Goal: Task Accomplishment & Management: Use online tool/utility

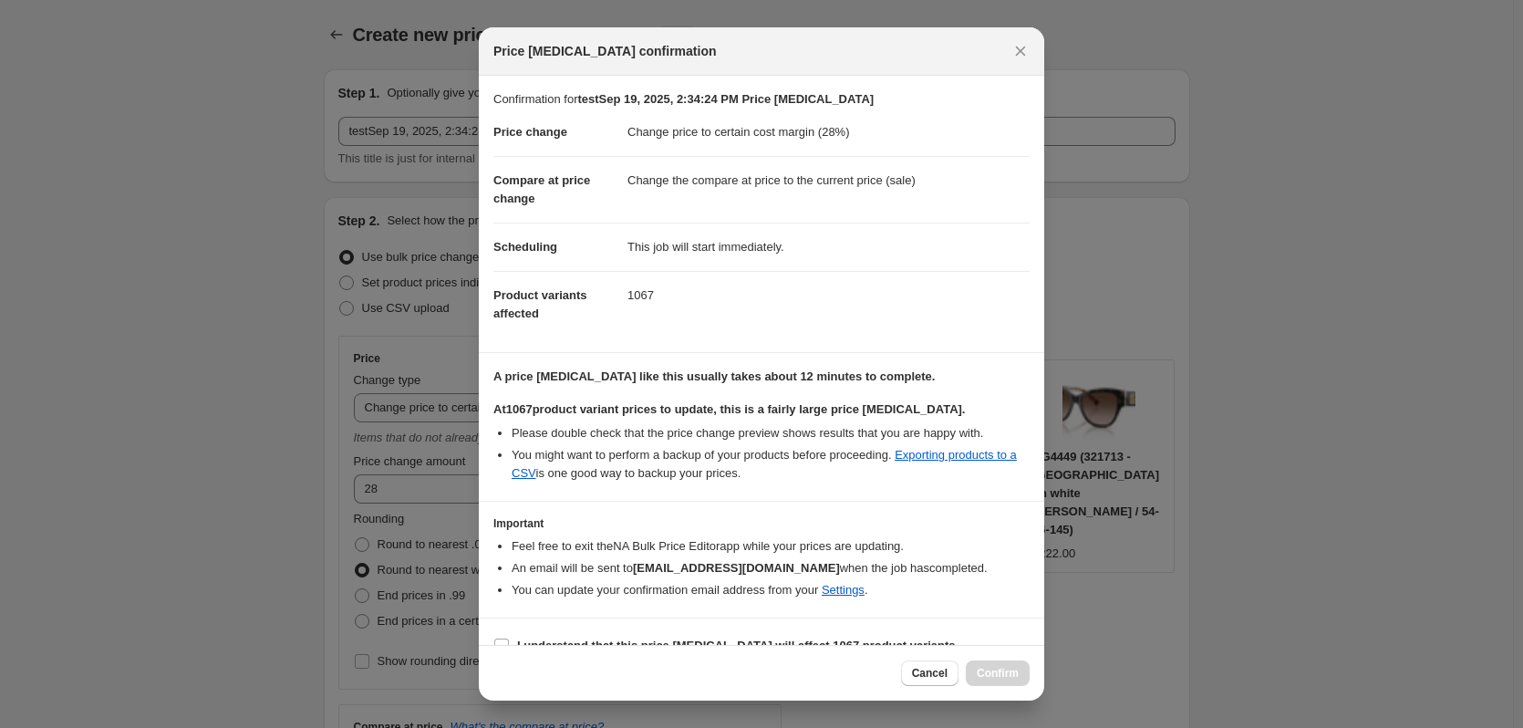
select select "margin"
select select "collection"
select select "product_status"
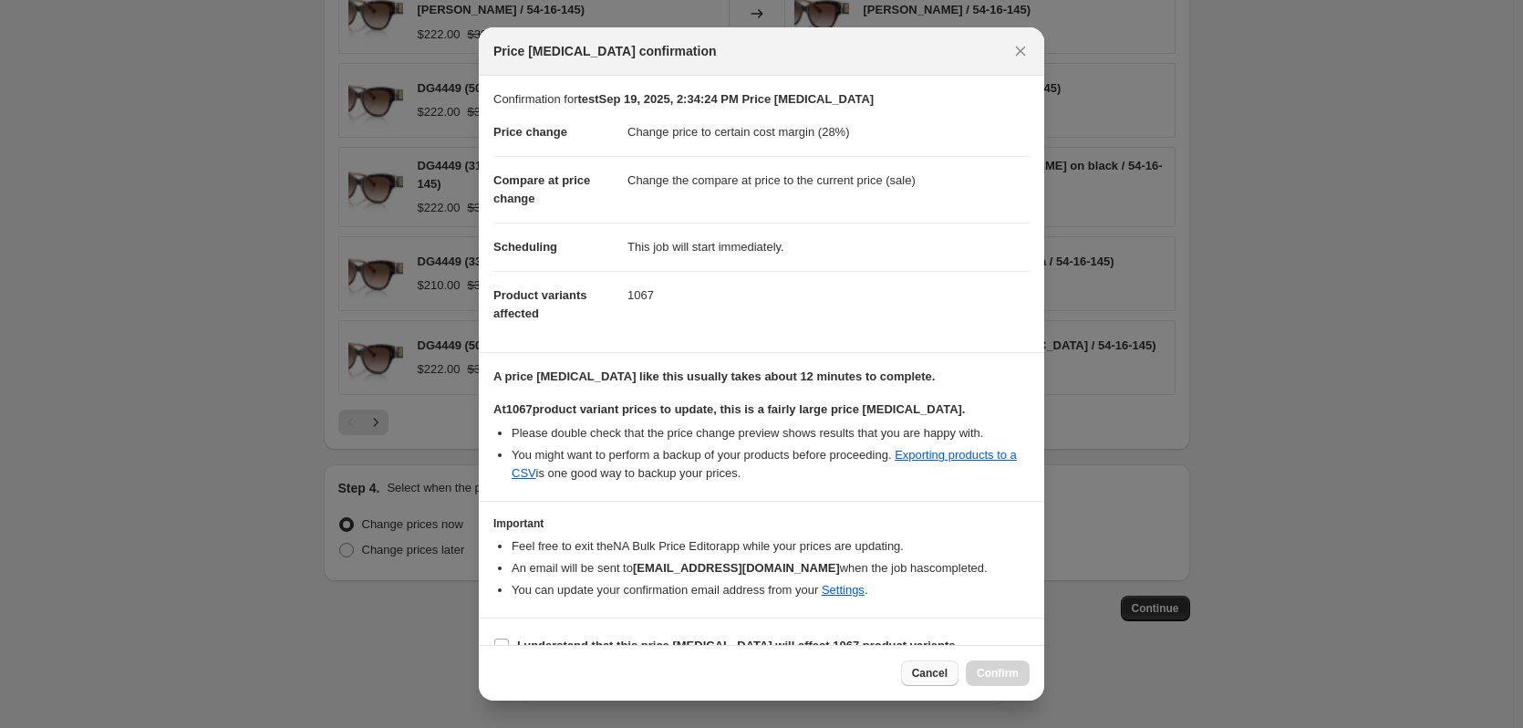
click at [941, 666] on button "Cancel" at bounding box center [929, 673] width 57 height 26
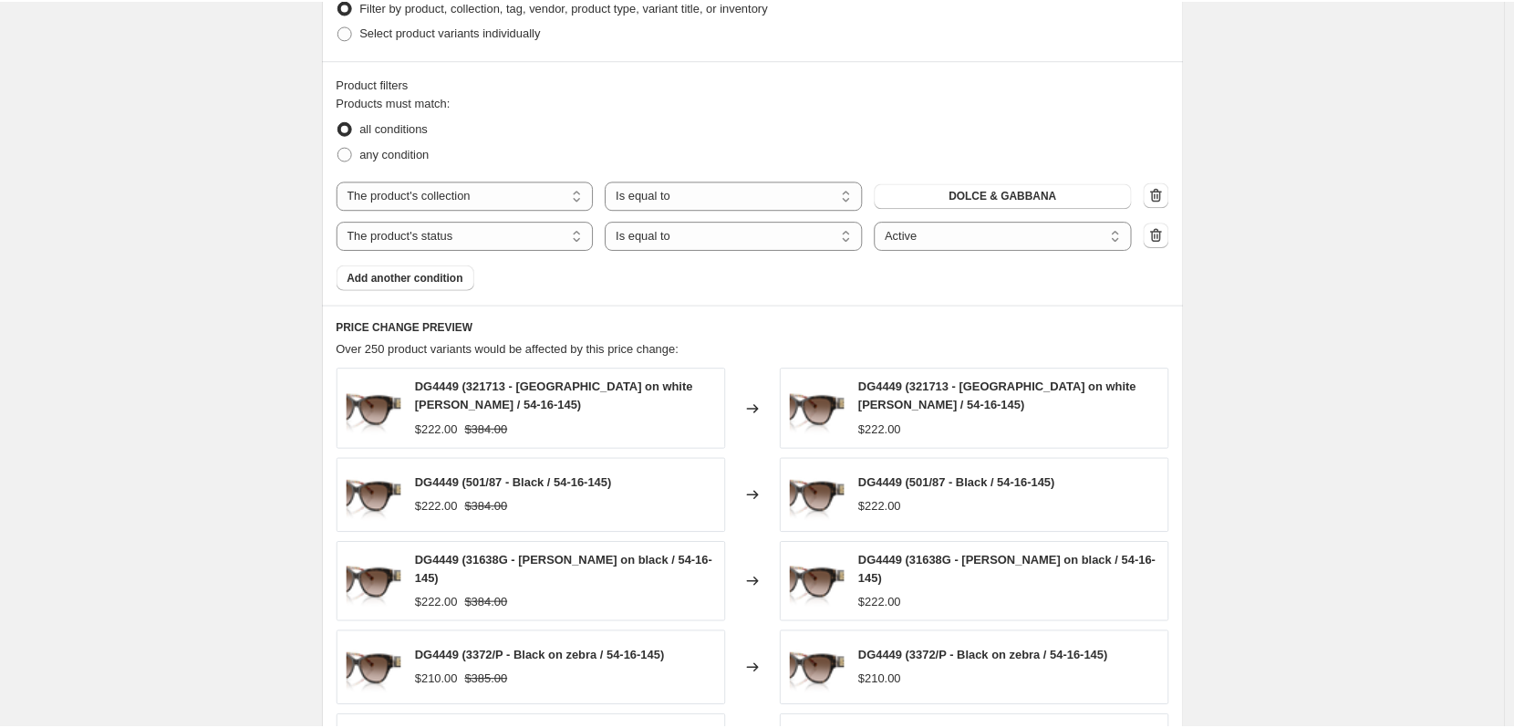
scroll to position [551, 0]
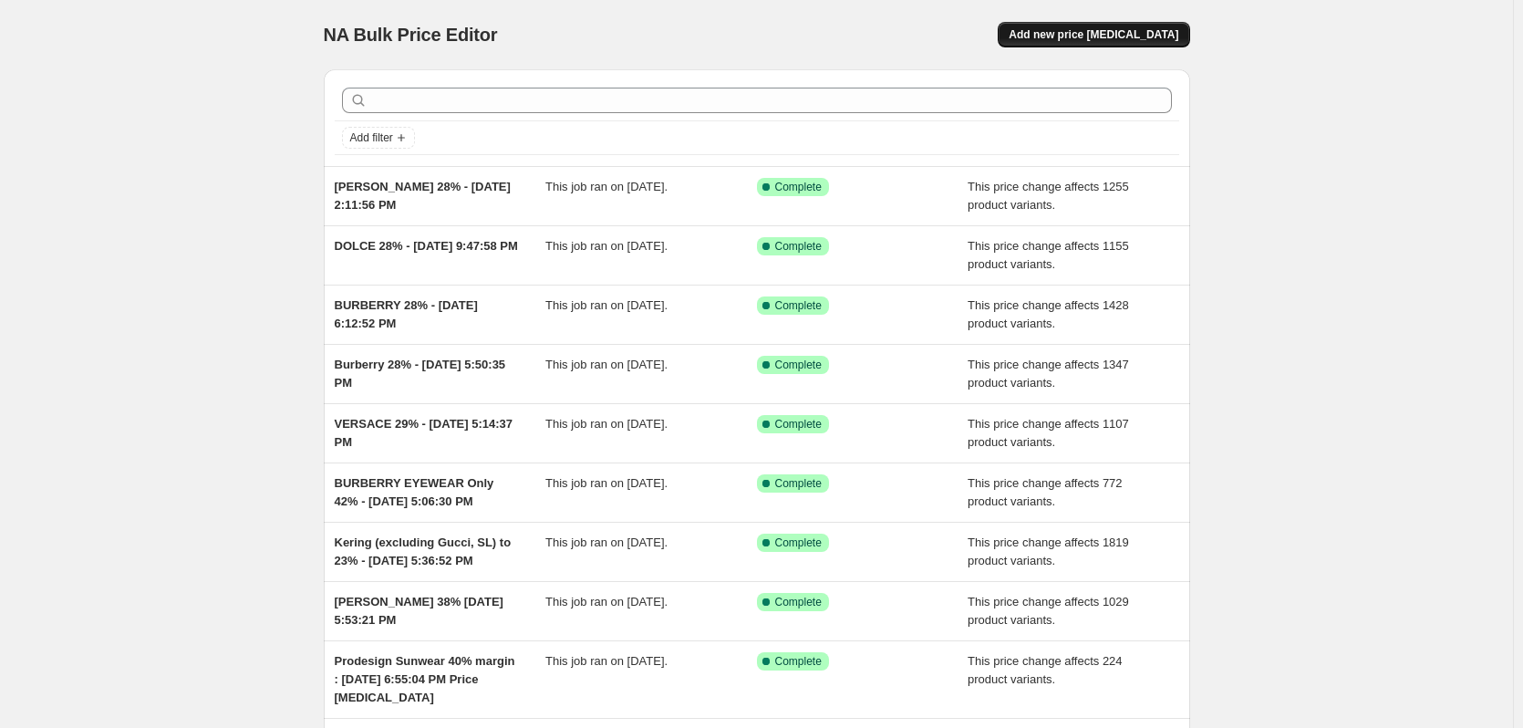
click at [1047, 42] on button "Add new price [MEDICAL_DATA]" at bounding box center [1094, 35] width 192 height 26
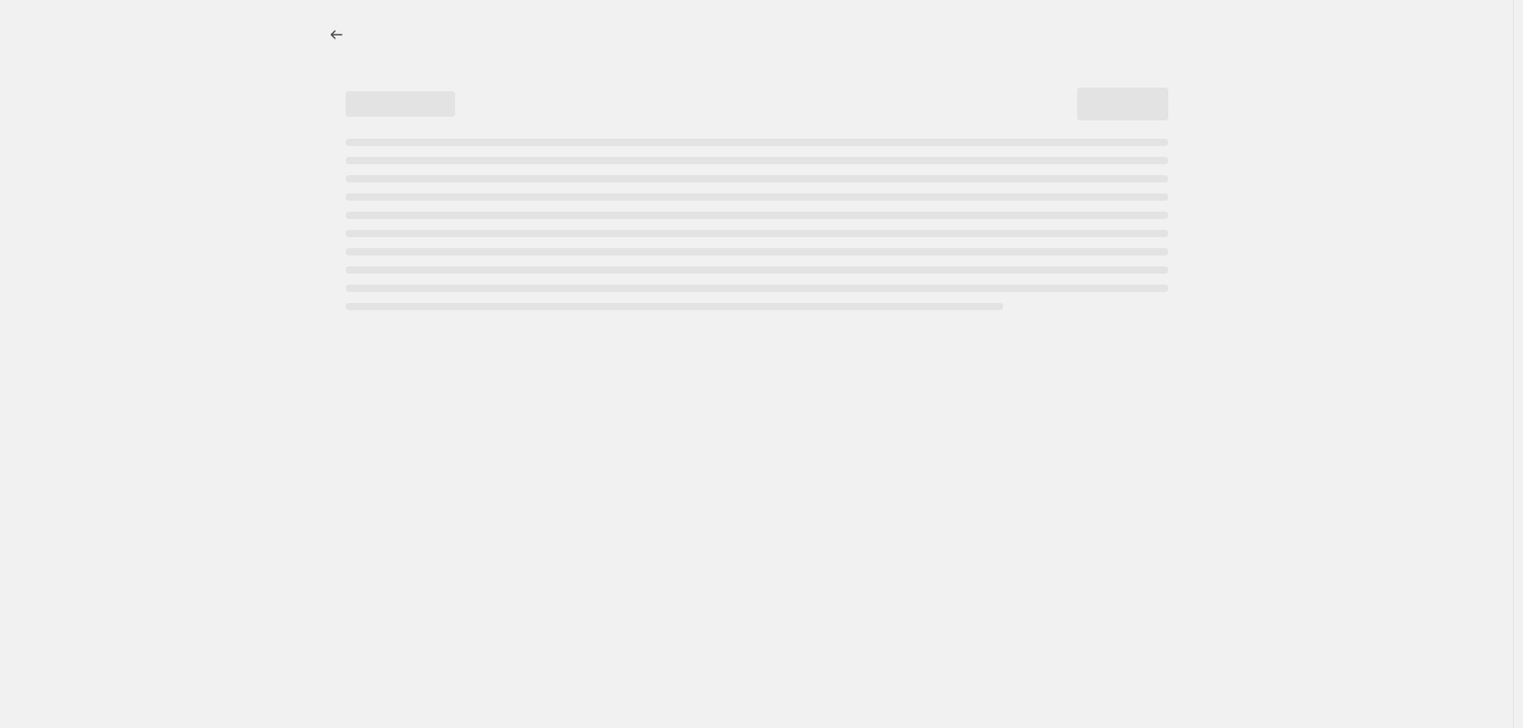
select select "percentage"
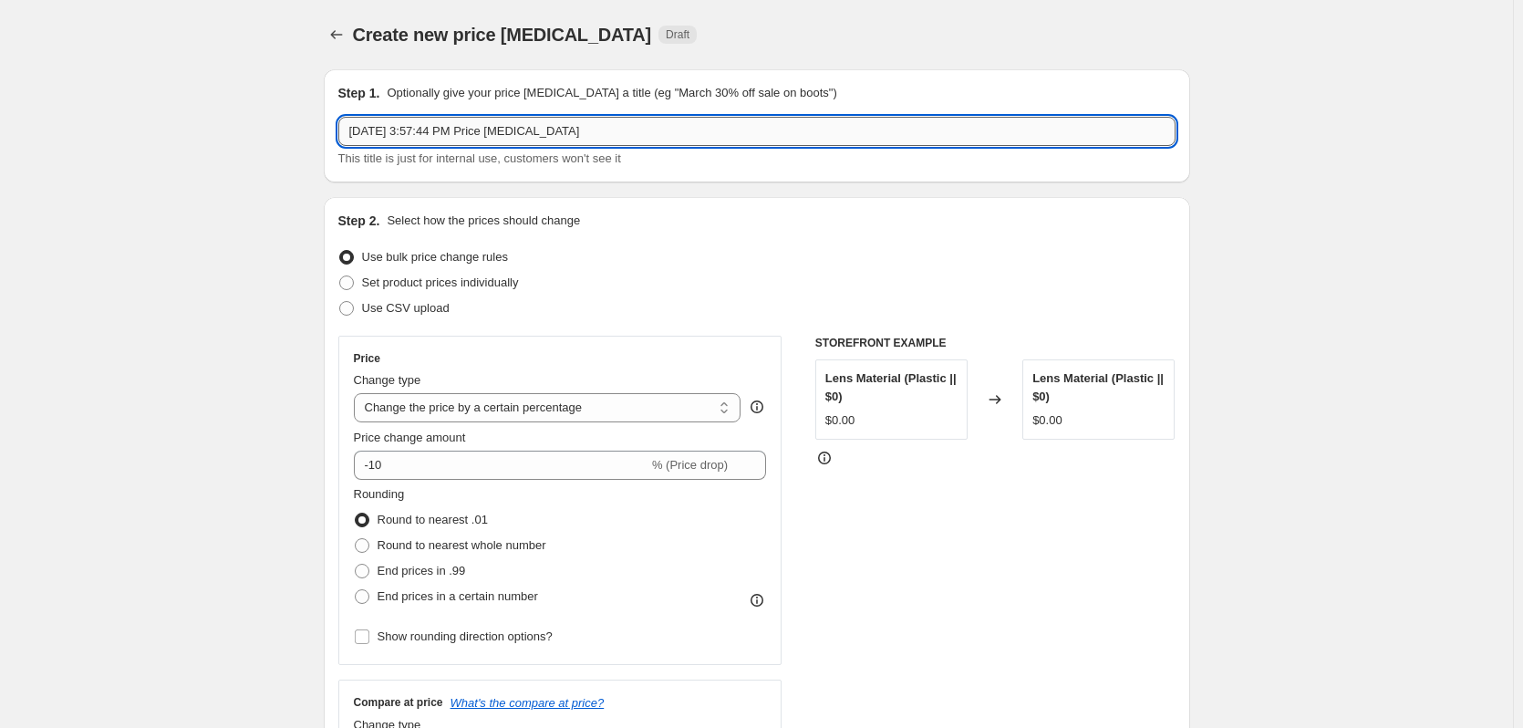
click at [358, 128] on input "Sep 19, 2025, 3:57:44 PM Price change job" at bounding box center [756, 131] width 837 height 29
click at [358, 130] on input "Sep 19, 2025, 3:57:44 PM Price change job" at bounding box center [756, 131] width 837 height 29
click at [352, 130] on input "Sep 19, 2025, 3:57:44 PM Price change job" at bounding box center [756, 131] width 837 height 29
click at [353, 132] on input "Sep 19, 2025, 3:57:44 PM Price change job" at bounding box center [756, 131] width 837 height 29
drag, startPoint x: 579, startPoint y: 130, endPoint x: 937, endPoint y: 182, distance: 361.3
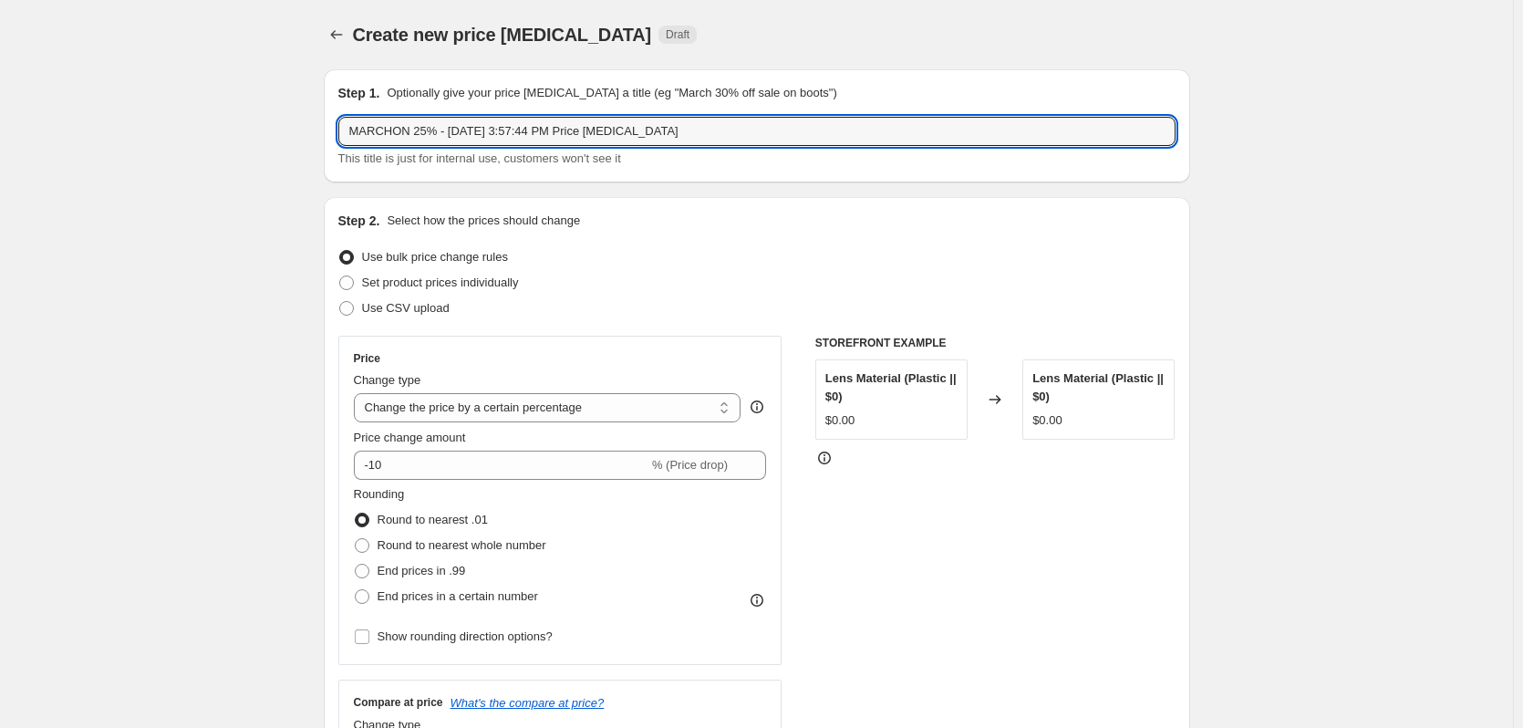
click at [937, 182] on div "Step 1. Optionally give your price change job a title (eg "March 30% off sale o…" at bounding box center [757, 125] width 867 height 113
type input "MARCHON 25% - Sep 19, 2025, 3:57:44 PM"
click at [479, 408] on select "Change the price to a certain amount Change the price by a certain amount Chang…" at bounding box center [548, 407] width 388 height 29
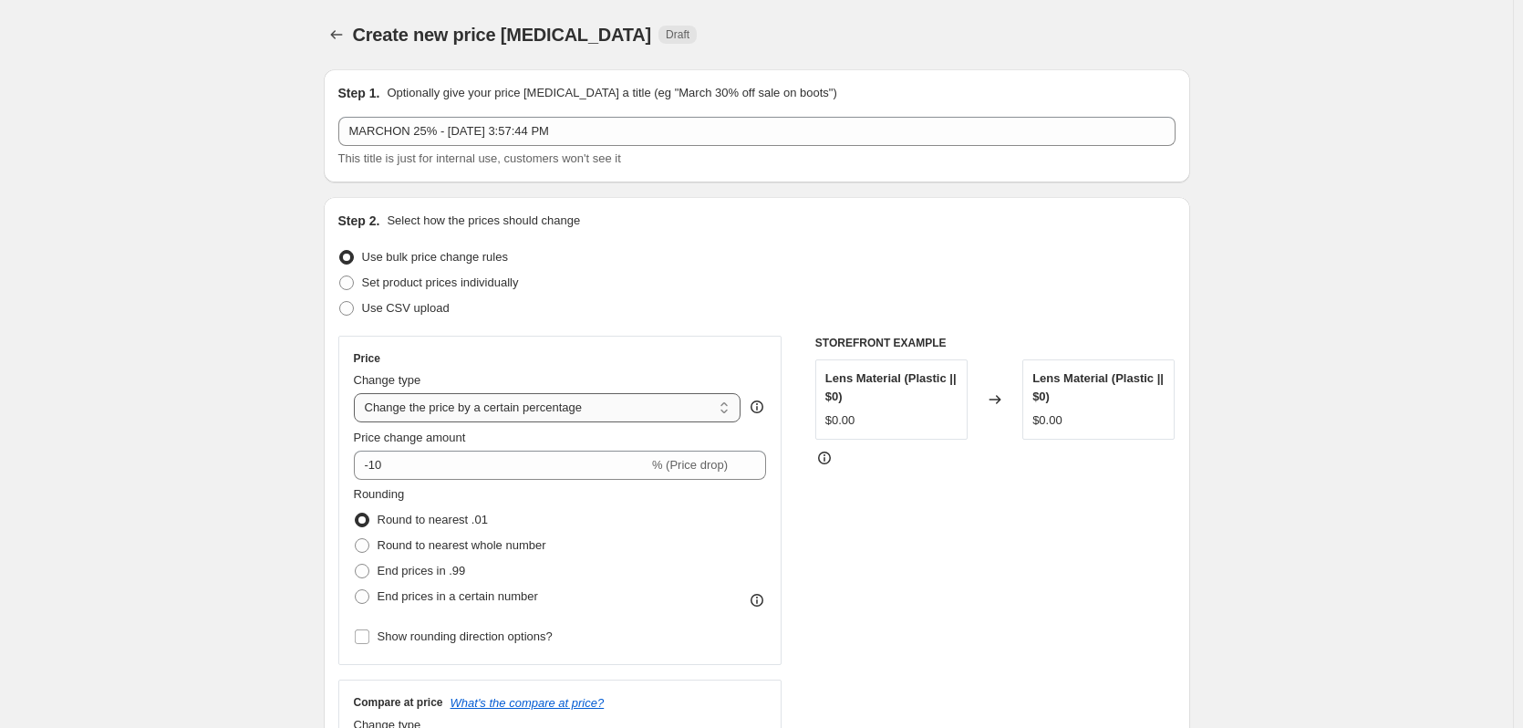
select select "margin"
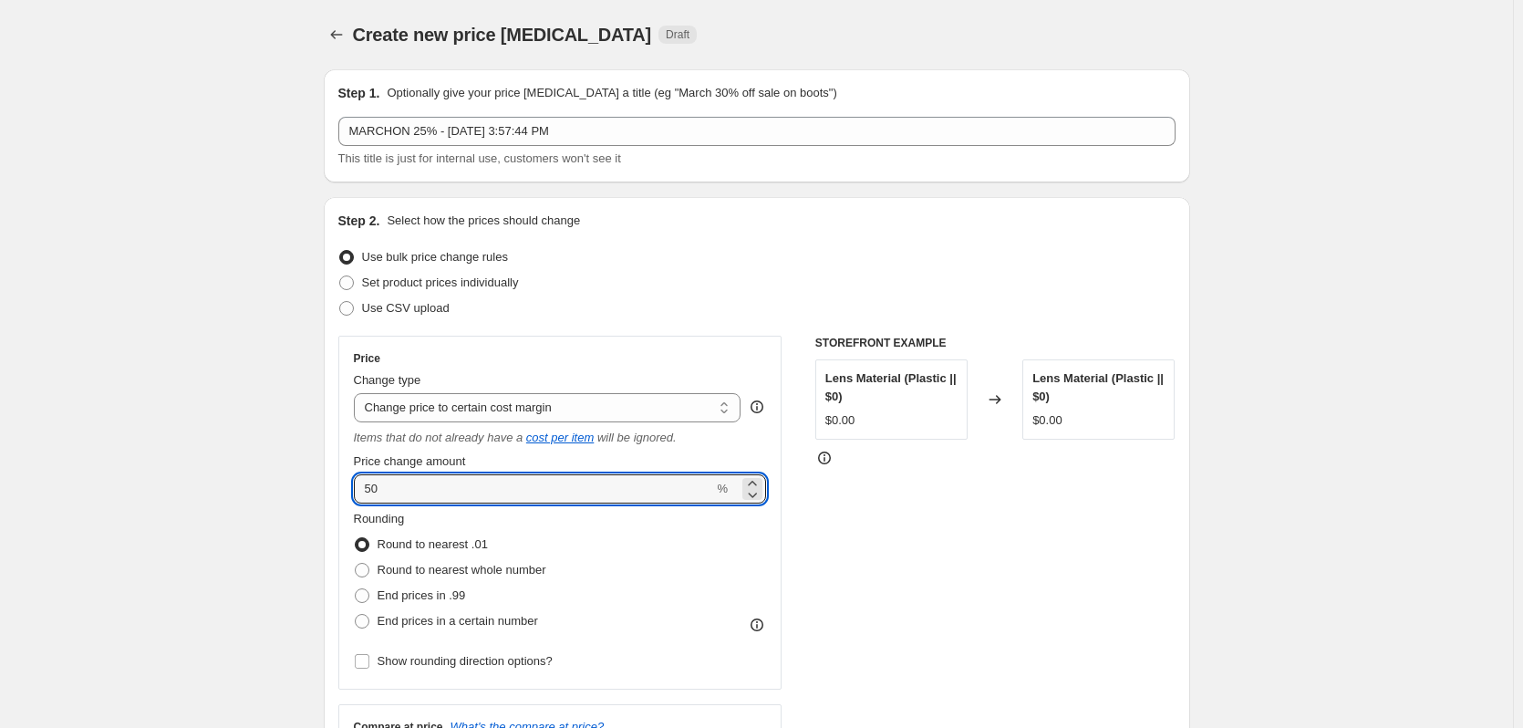
drag, startPoint x: 420, startPoint y: 498, endPoint x: 303, endPoint y: 463, distance: 121.8
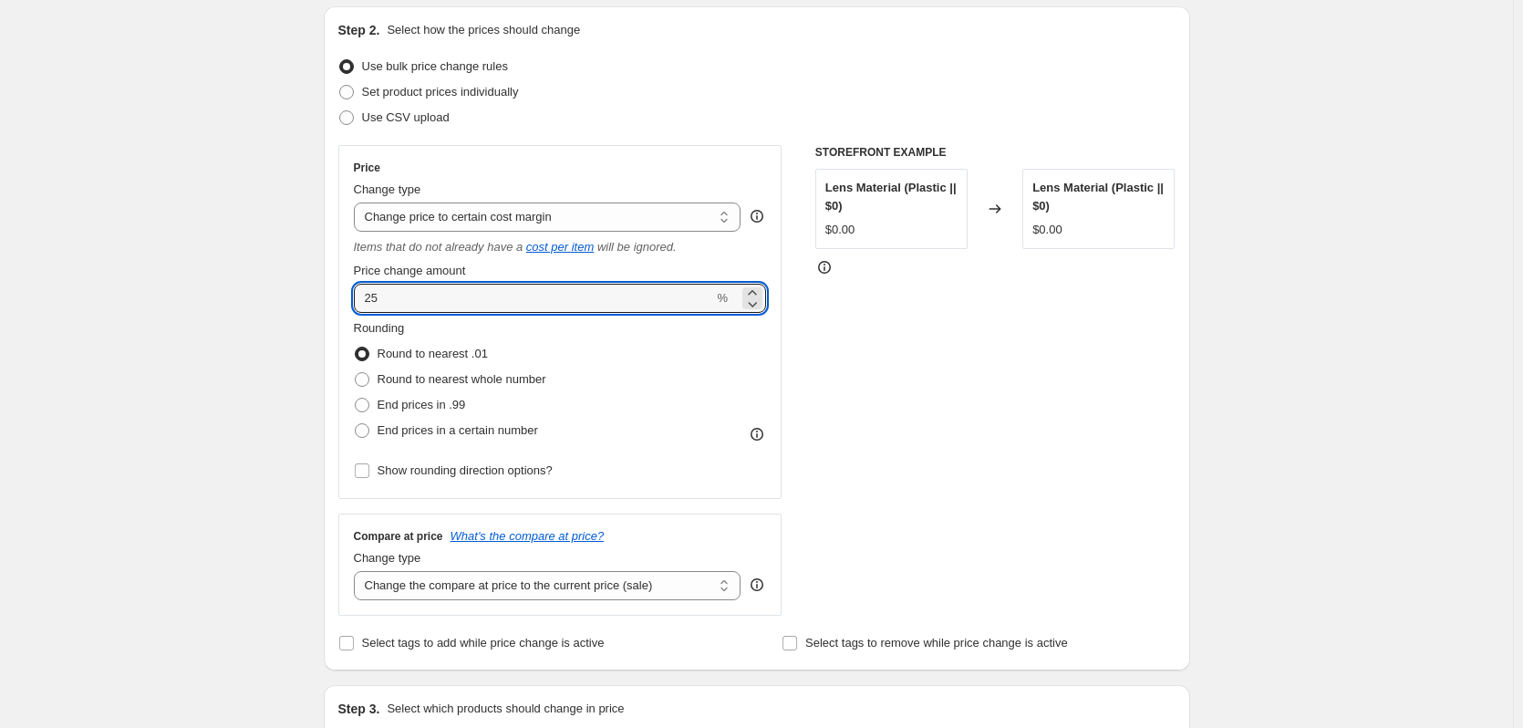
scroll to position [274, 0]
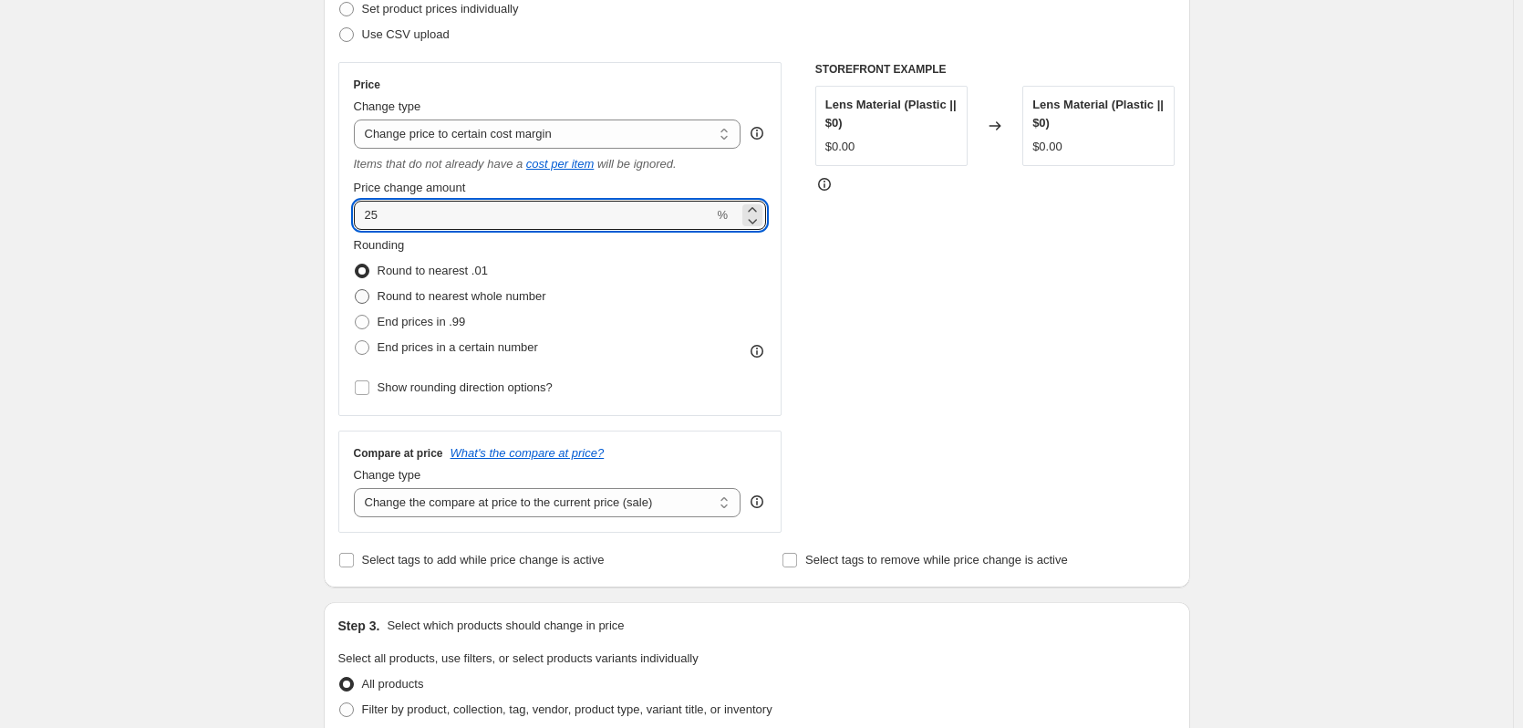
type input "25"
click at [431, 296] on span "Round to nearest whole number" at bounding box center [462, 296] width 169 height 14
click at [356, 290] on input "Round to nearest whole number" at bounding box center [355, 289] width 1 height 1
radio input "true"
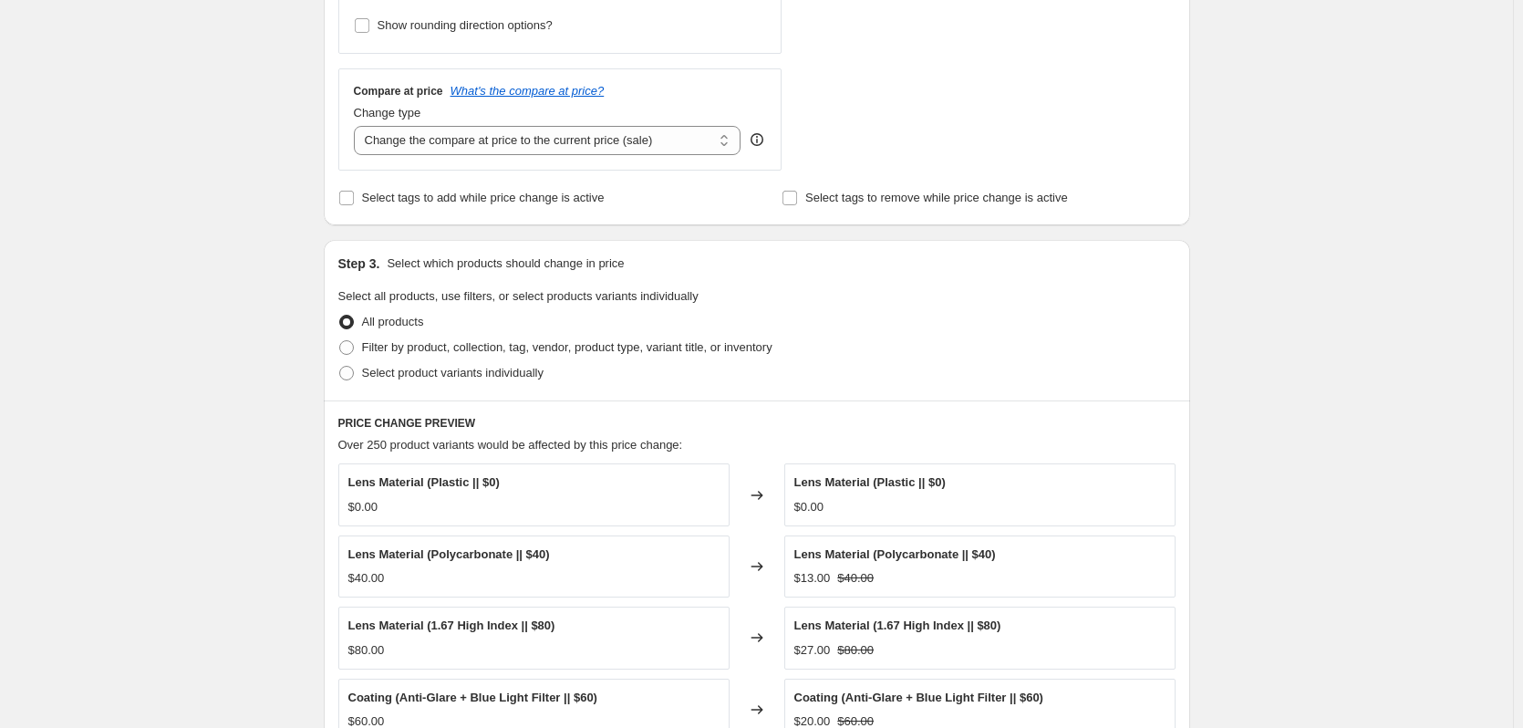
scroll to position [638, 0]
click at [370, 348] on span "Filter by product, collection, tag, vendor, product type, variant title, or inv…" at bounding box center [567, 344] width 410 height 14
click at [340, 338] on input "Filter by product, collection, tag, vendor, product type, variant title, or inv…" at bounding box center [339, 337] width 1 height 1
radio input "true"
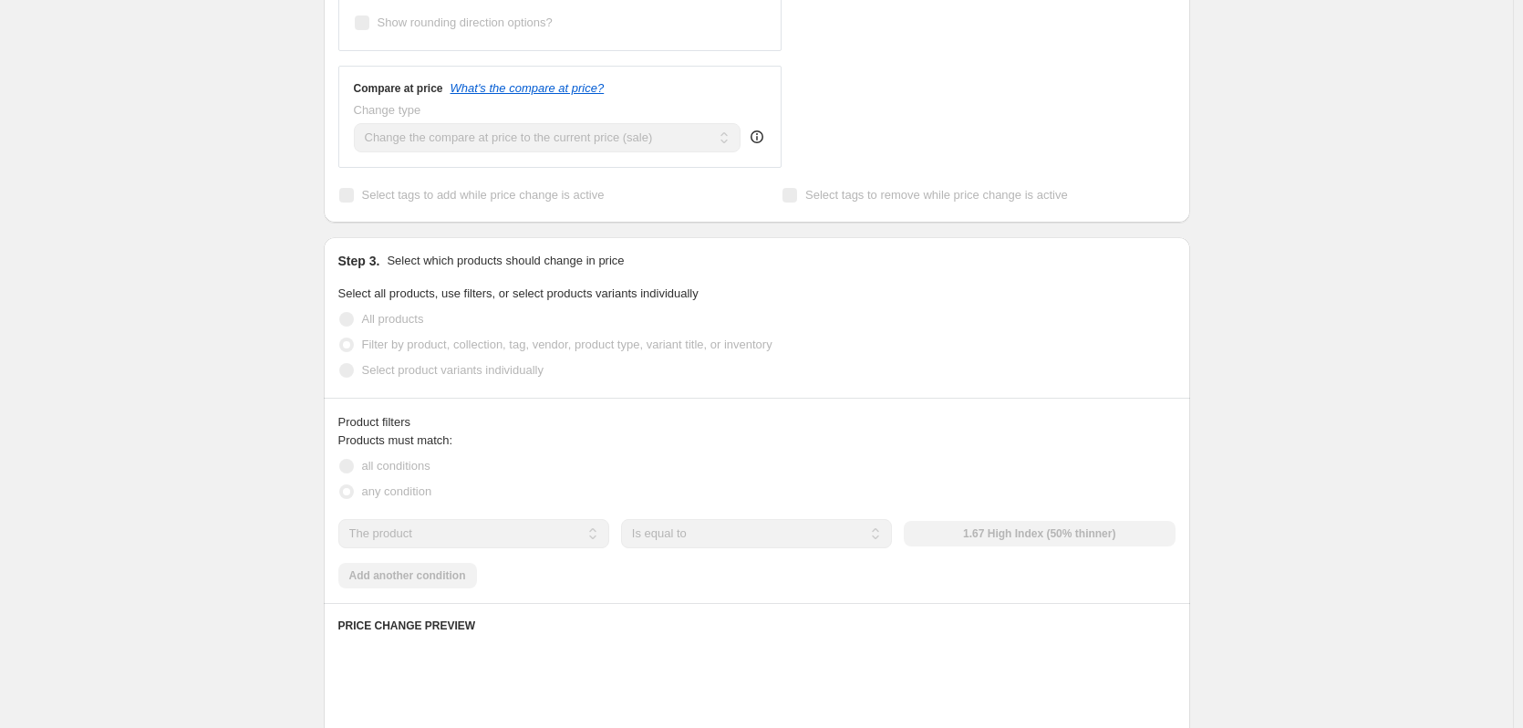
scroll to position [990, 0]
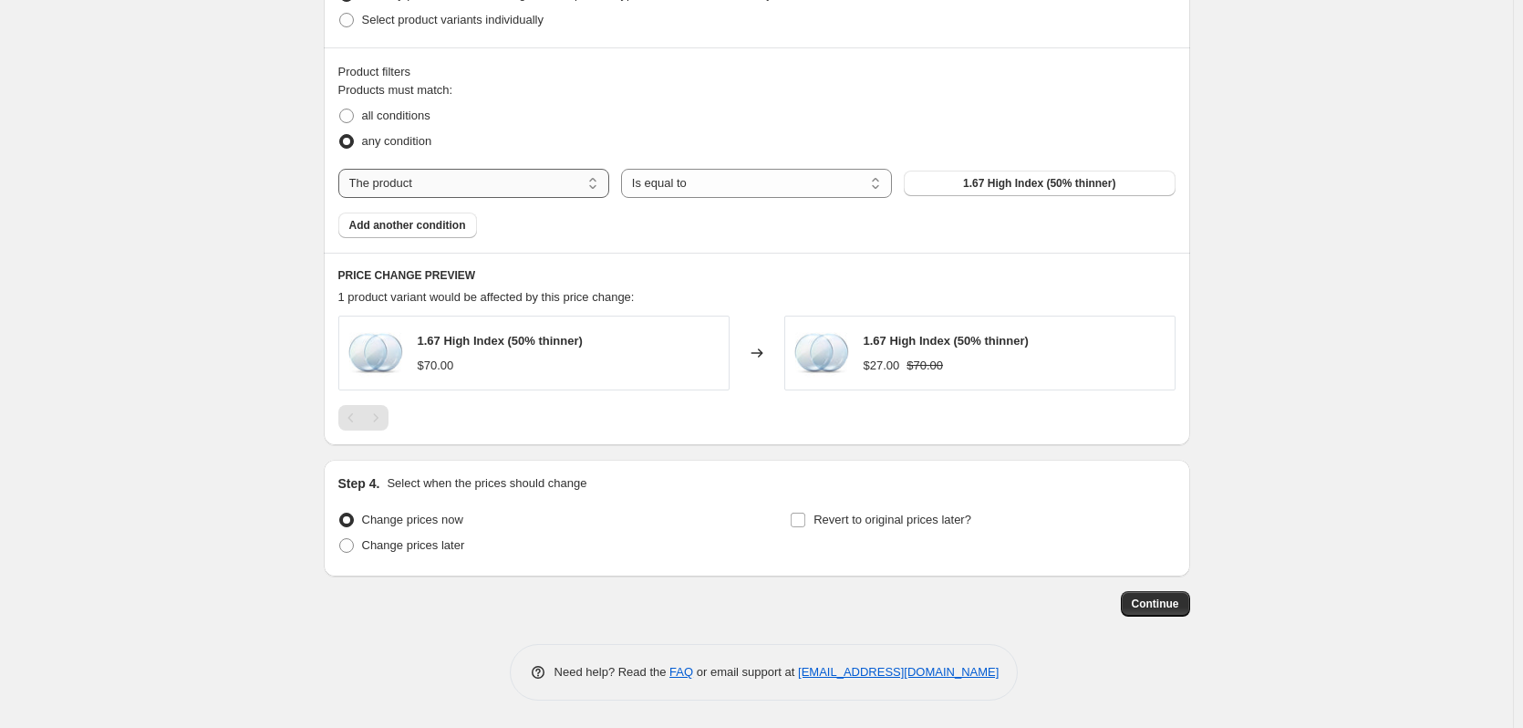
click at [493, 182] on select "The product The product's collection The product's tag The product's vendor The…" at bounding box center [473, 183] width 271 height 29
select select "collection"
click at [703, 187] on select "Is equal to Is not equal to" at bounding box center [756, 183] width 271 height 29
click at [625, 169] on select "Is equal to Is not equal to" at bounding box center [756, 183] width 271 height 29
click at [933, 188] on button "BUY LENSES" at bounding box center [1039, 184] width 271 height 26
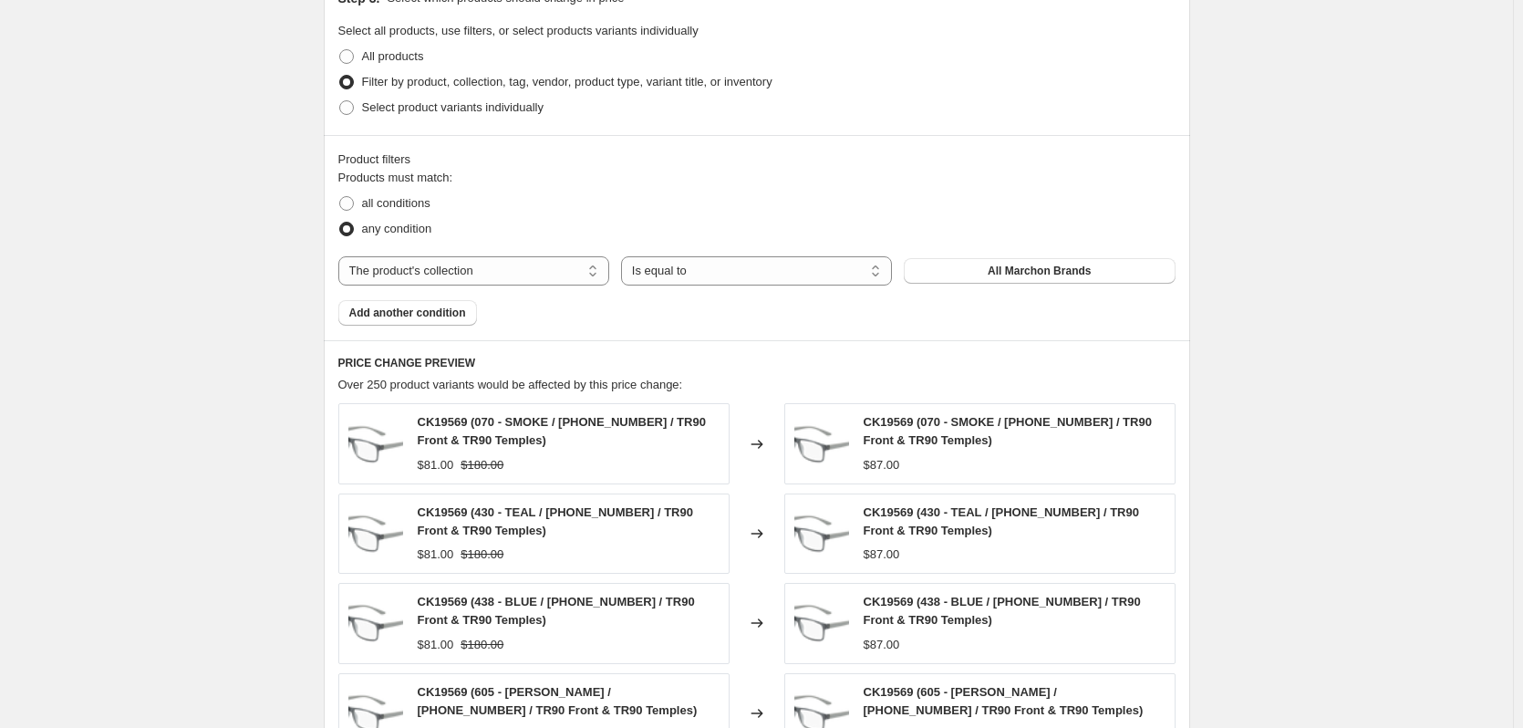
scroll to position [625, 0]
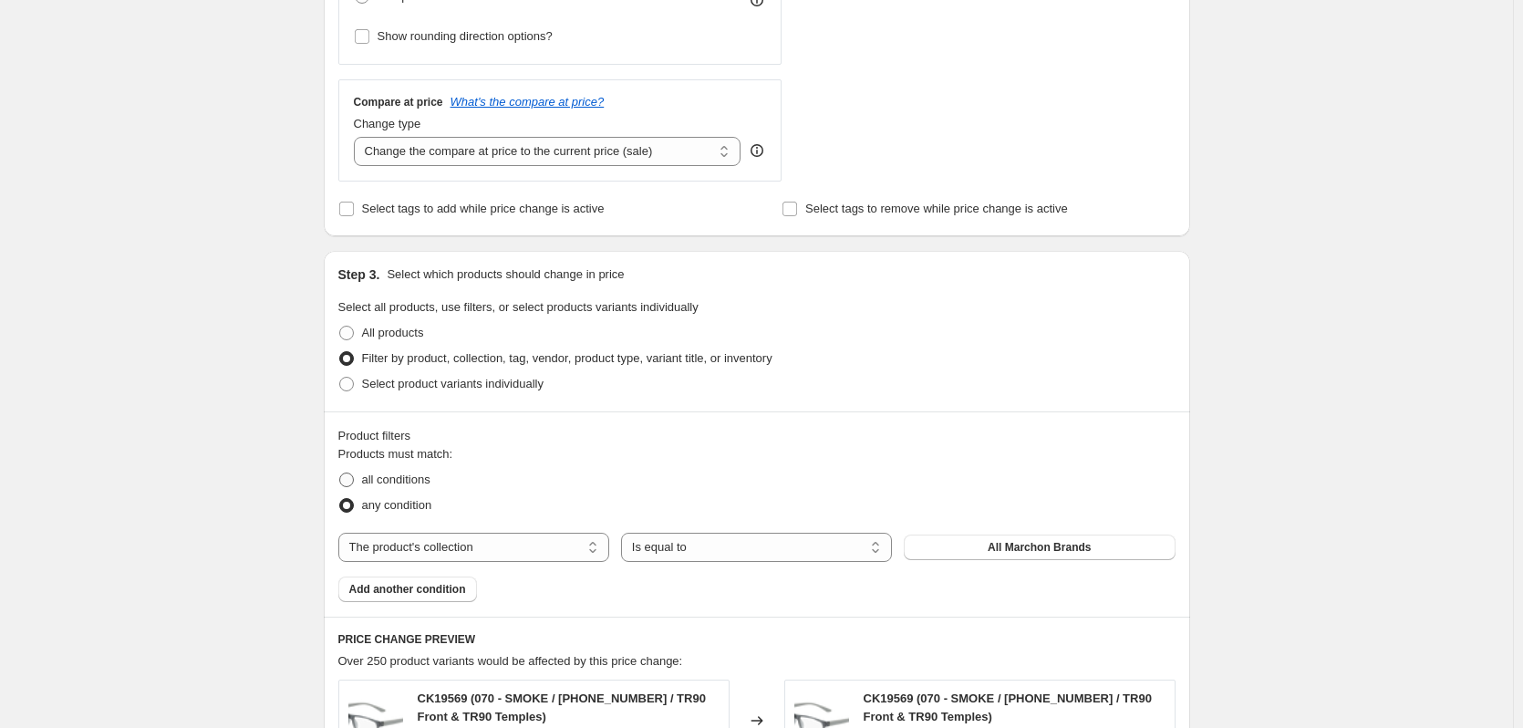
click at [369, 483] on span "all conditions" at bounding box center [396, 479] width 68 height 14
click at [340, 473] on input "all conditions" at bounding box center [339, 472] width 1 height 1
radio input "true"
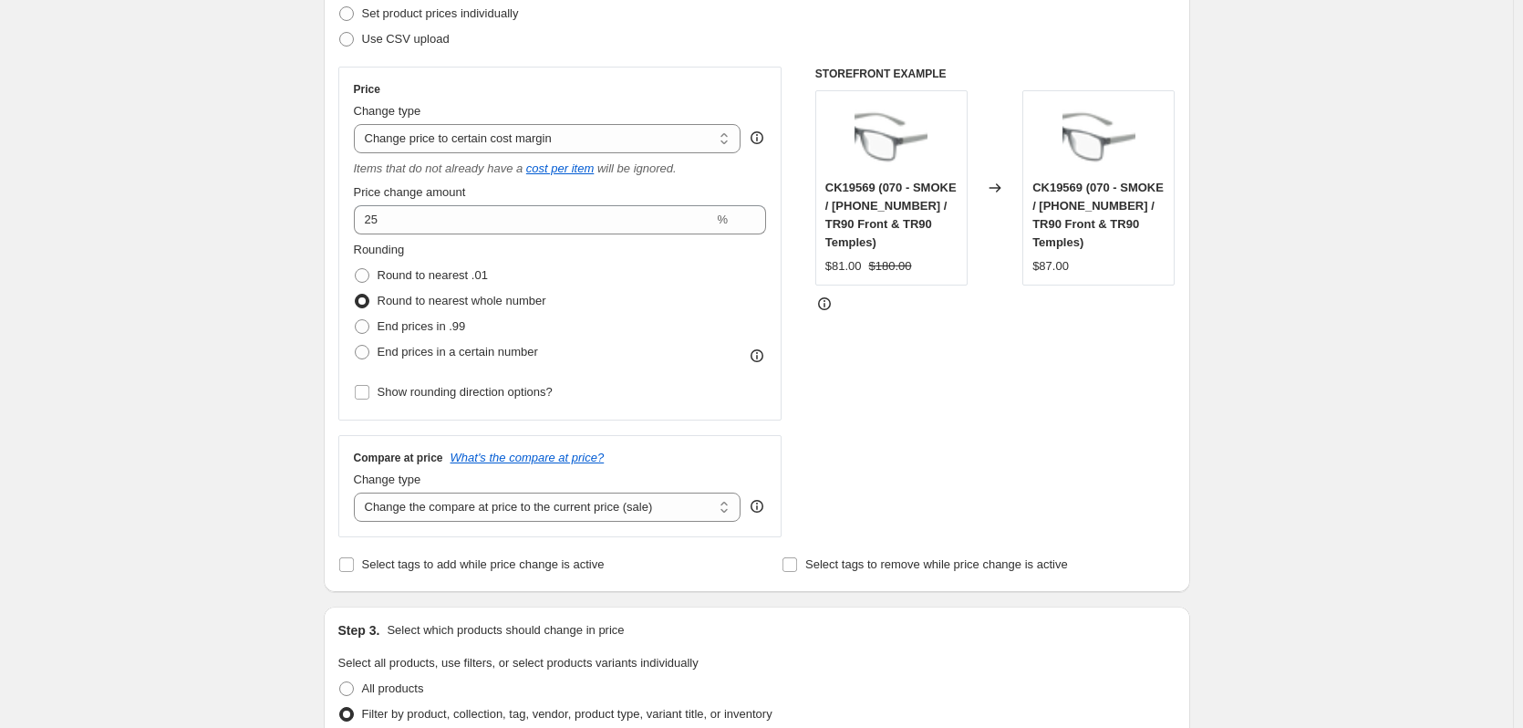
scroll to position [365, 0]
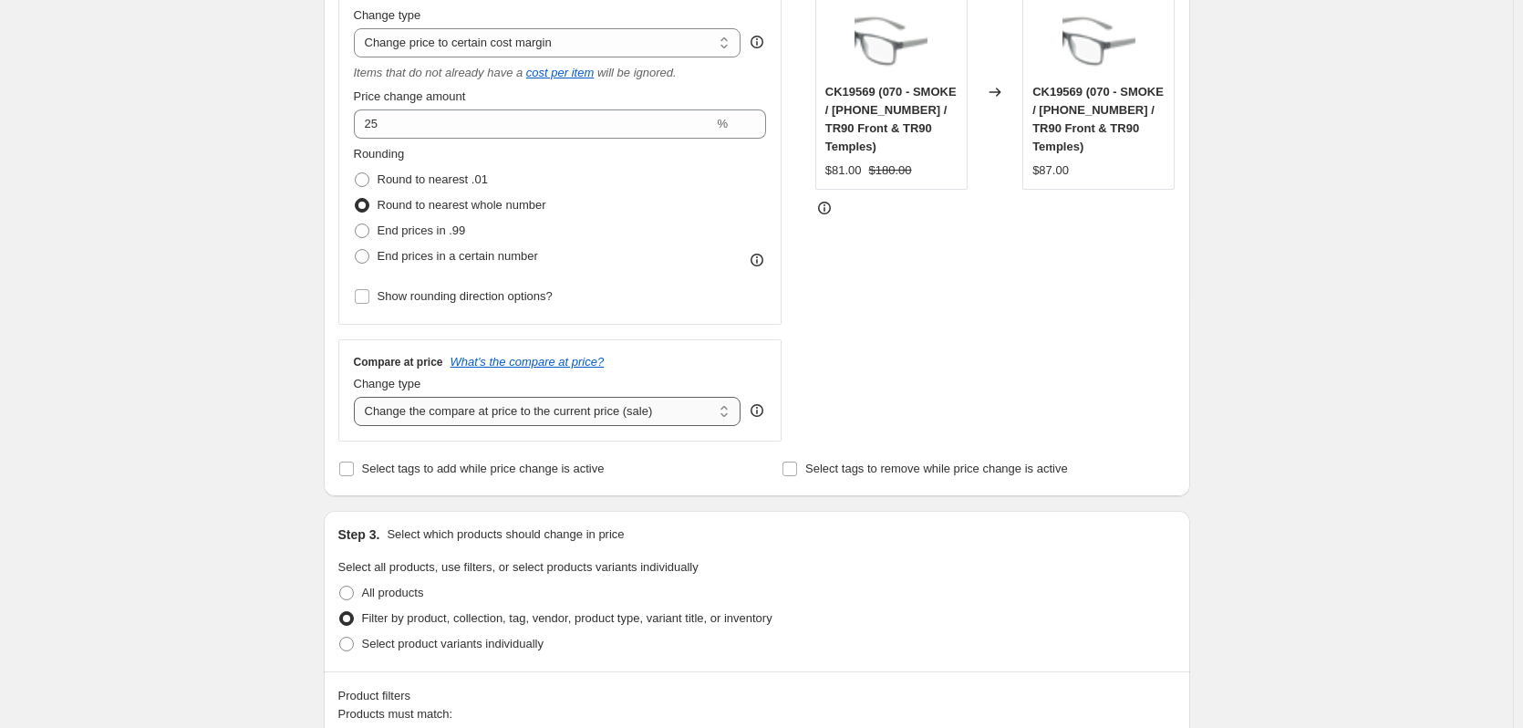
click at [431, 413] on select "Change the compare at price to the current price (sale) Change the compare at p…" at bounding box center [548, 411] width 388 height 29
select select "no_change"
click at [358, 397] on select "Change the compare at price to the current price (sale) Change the compare at p…" at bounding box center [548, 411] width 388 height 29
click at [256, 310] on div "Create new price change job. This page is ready Create new price change job Dra…" at bounding box center [756, 685] width 1513 height 2100
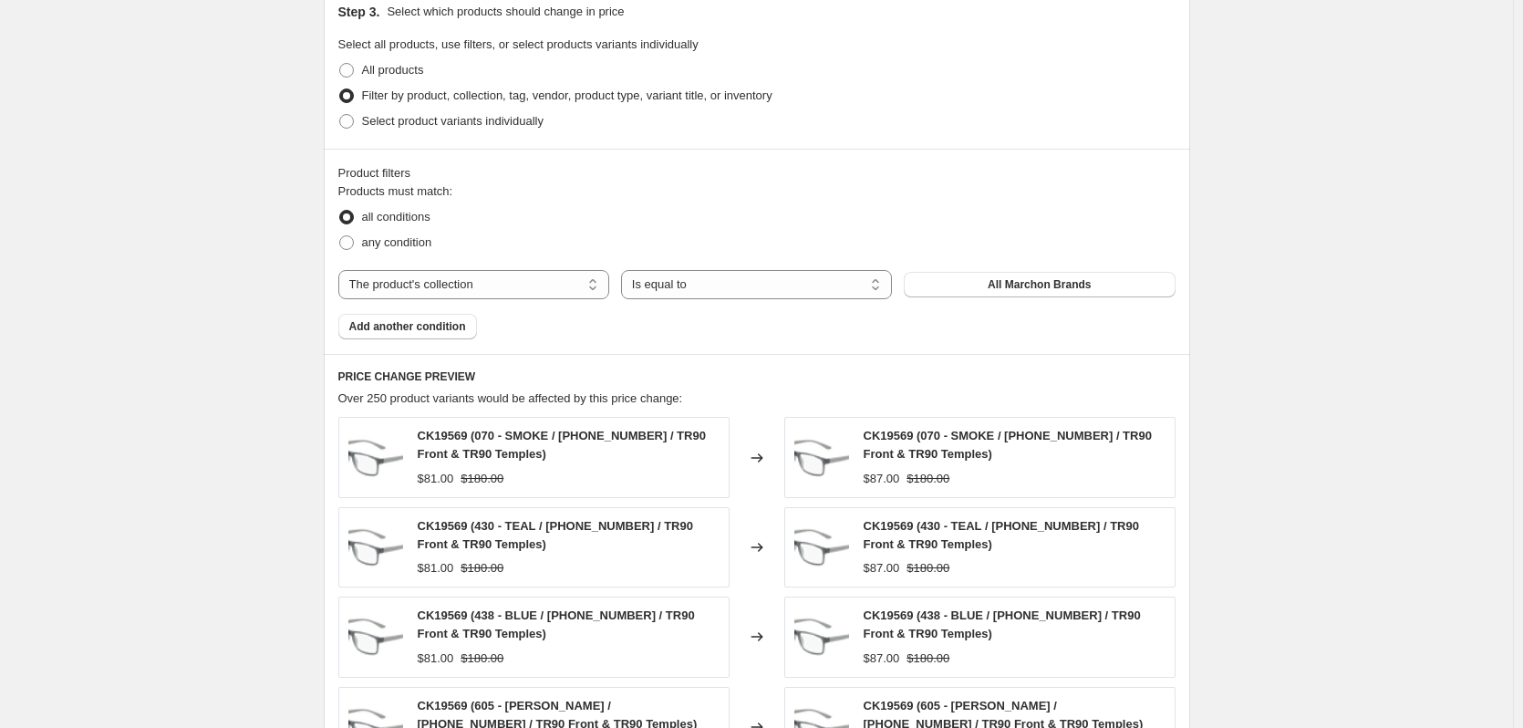
scroll to position [1186, 0]
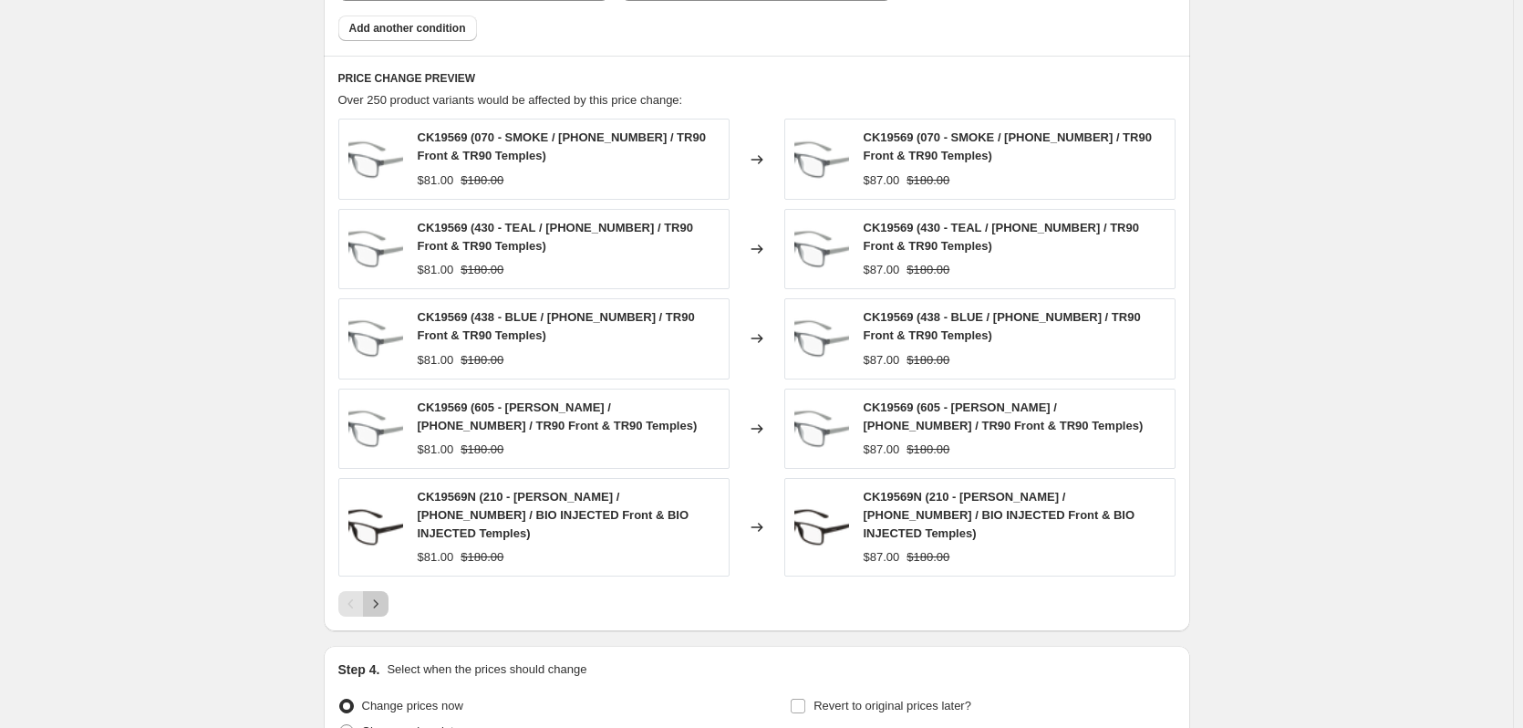
click at [379, 595] on icon "Next" at bounding box center [376, 604] width 18 height 18
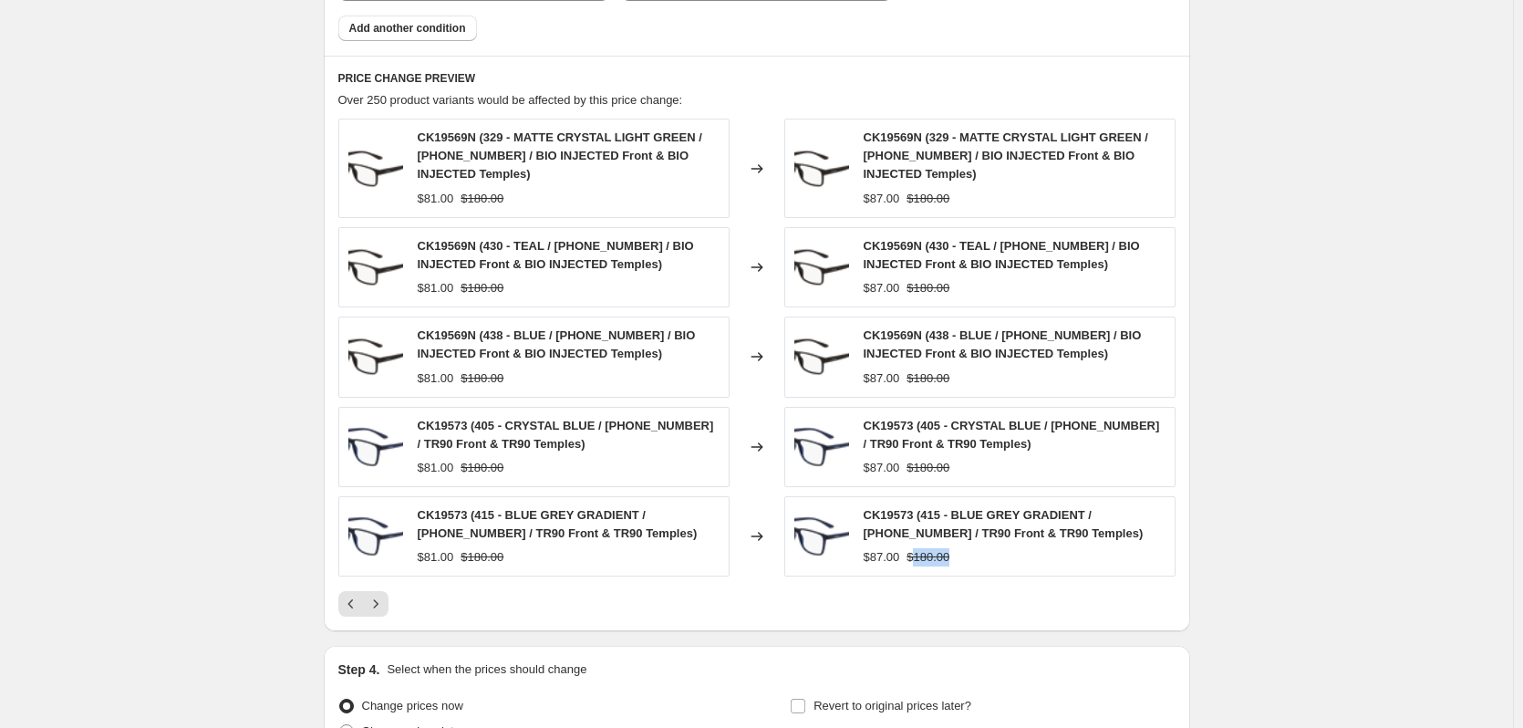
drag, startPoint x: 959, startPoint y: 556, endPoint x: 918, endPoint y: 557, distance: 41.1
click at [918, 557] on div "$87.00 $180.00" at bounding box center [1015, 557] width 302 height 18
copy strike "180.00"
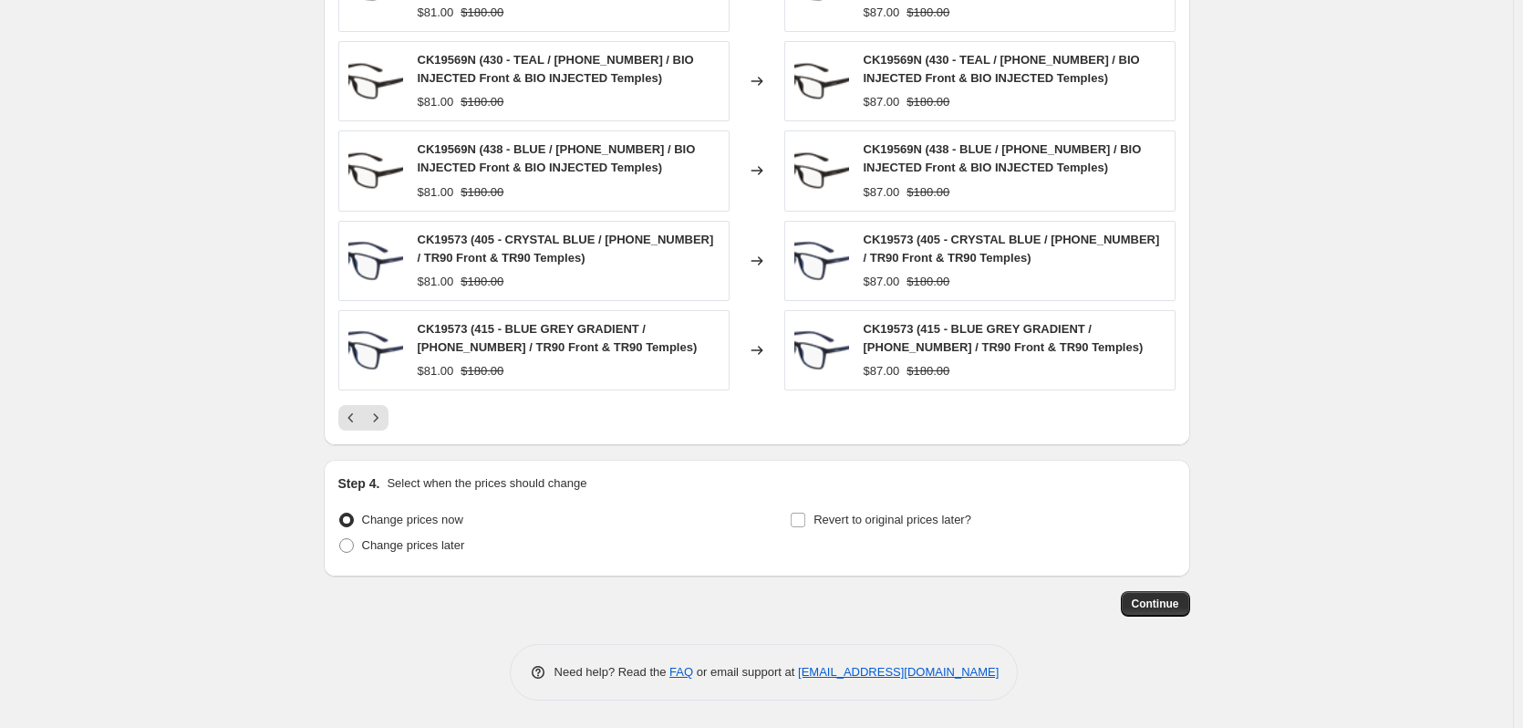
scroll to position [1373, 0]
click at [1137, 602] on button "Continue" at bounding box center [1155, 604] width 69 height 26
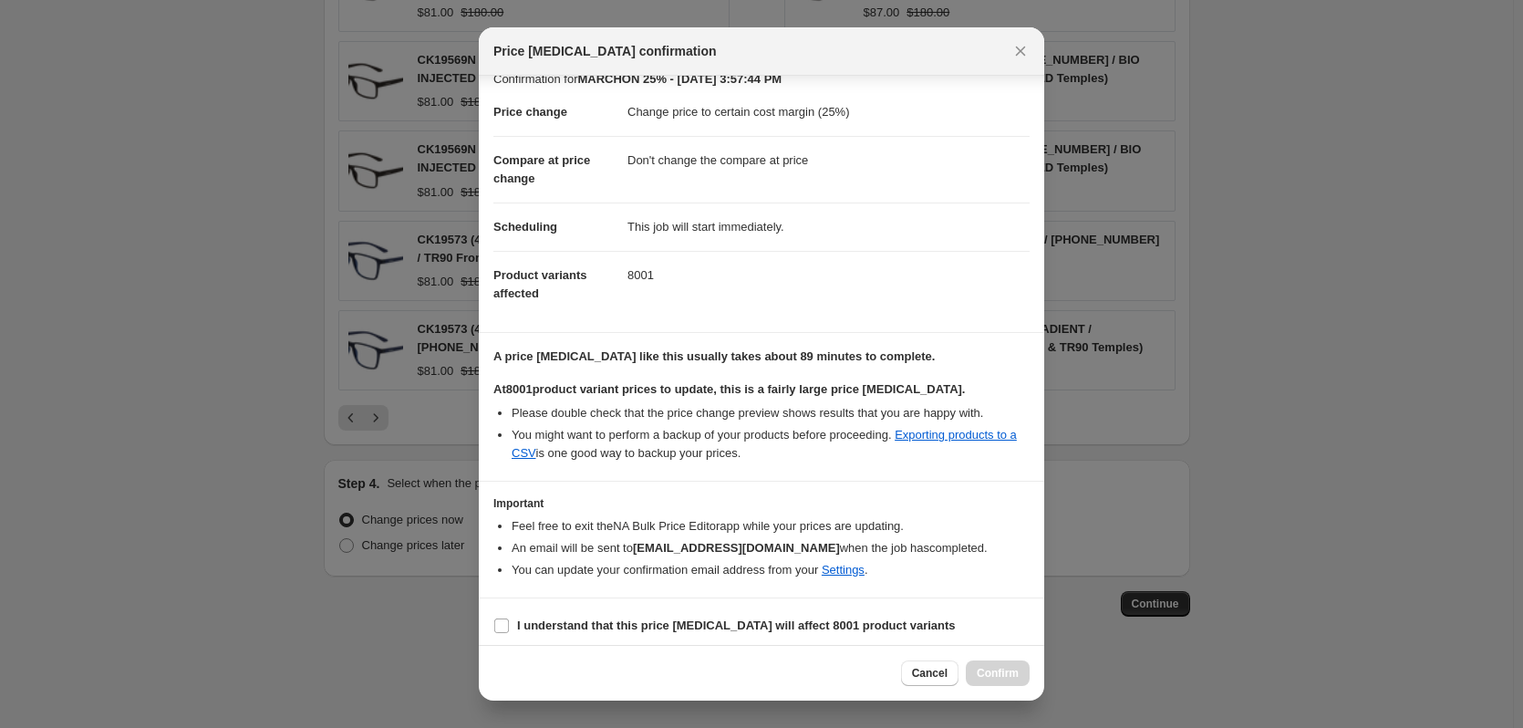
scroll to position [28, 0]
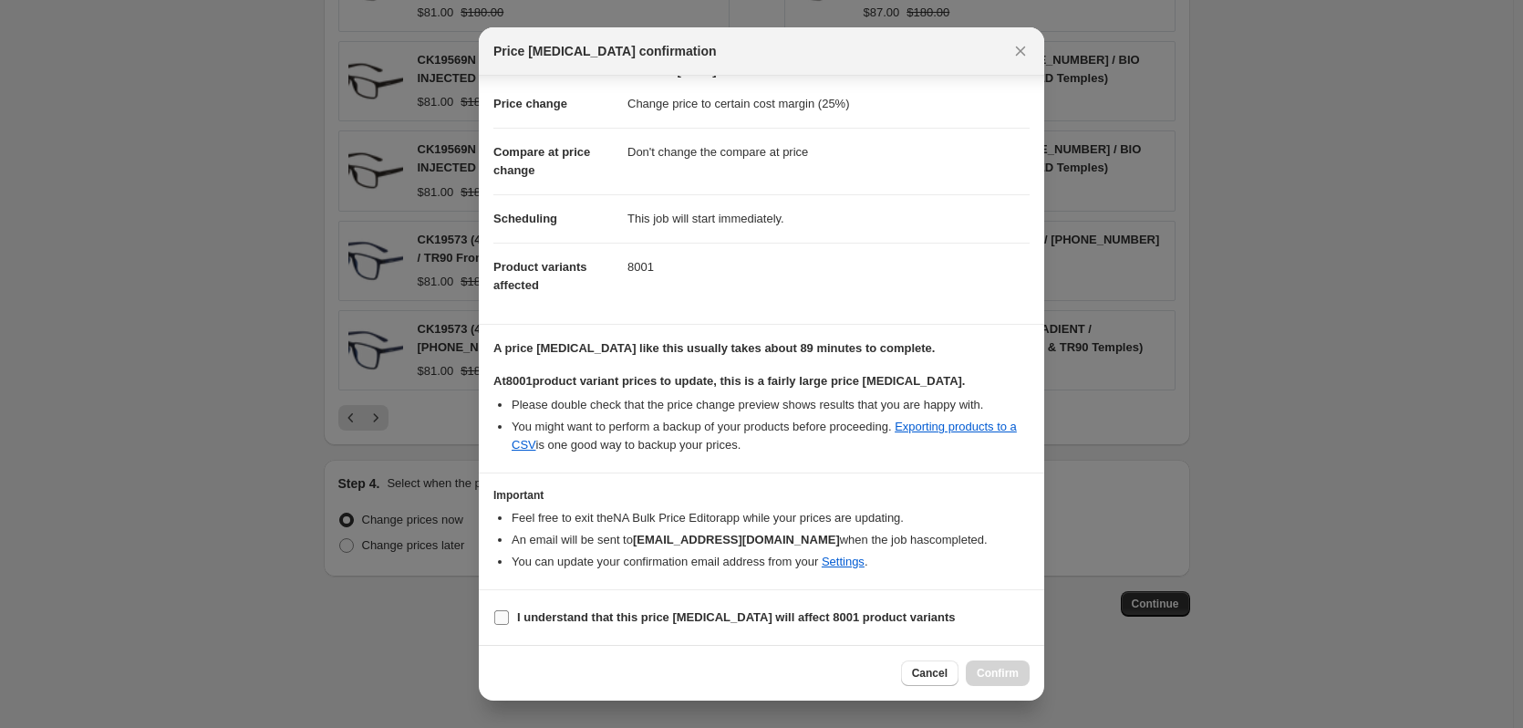
click at [510, 616] on label "I understand that this price change job will affect 8001 product variants" at bounding box center [724, 618] width 462 height 26
click at [509, 616] on input "I understand that this price change job will affect 8001 product variants" at bounding box center [501, 617] width 15 height 15
checkbox input "true"
drag, startPoint x: 990, startPoint y: 674, endPoint x: 628, endPoint y: 567, distance: 376.6
click at [628, 567] on div "Price change job confirmation Confirmation for MARCHON 25% - Sep 19, 2025, 3:57…" at bounding box center [762, 363] width 566 height 673
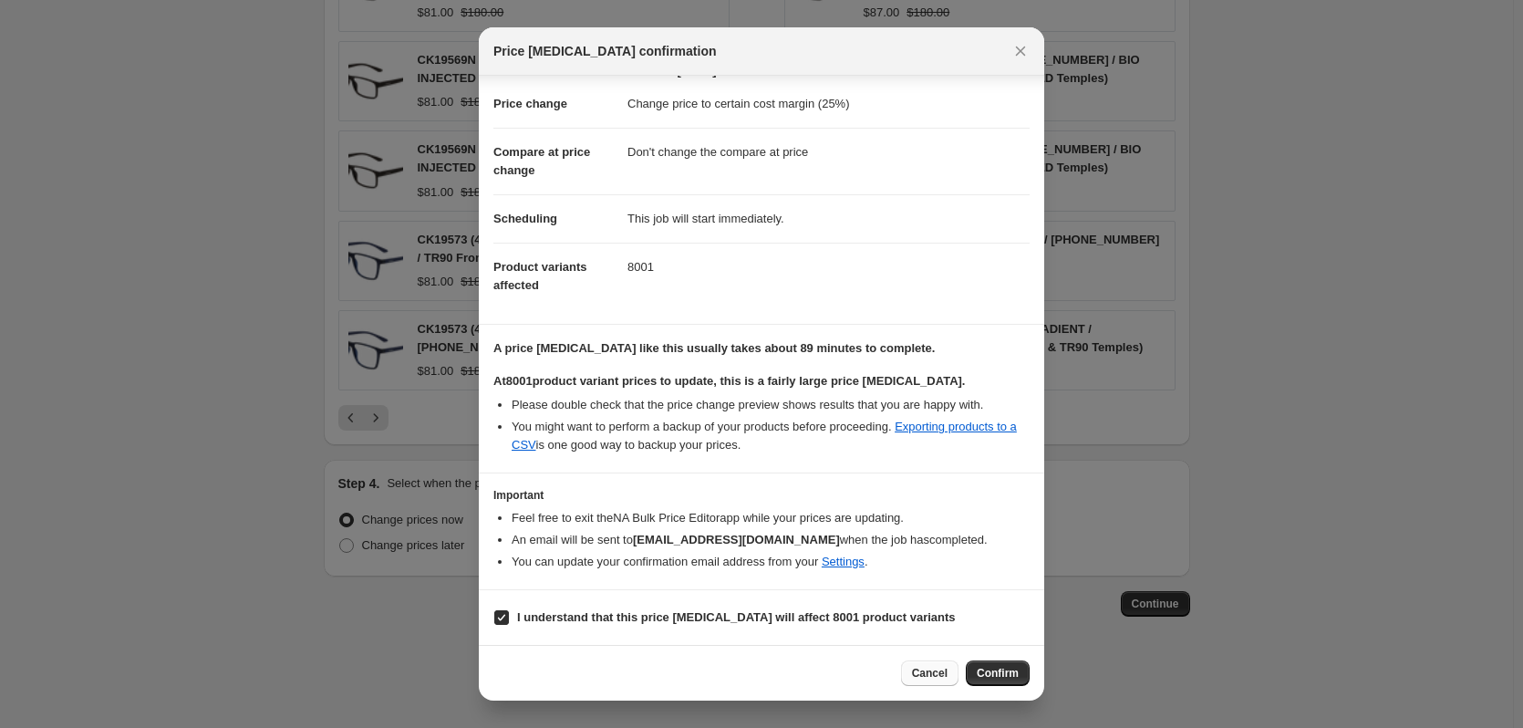
click at [927, 677] on span "Cancel" at bounding box center [930, 673] width 36 height 15
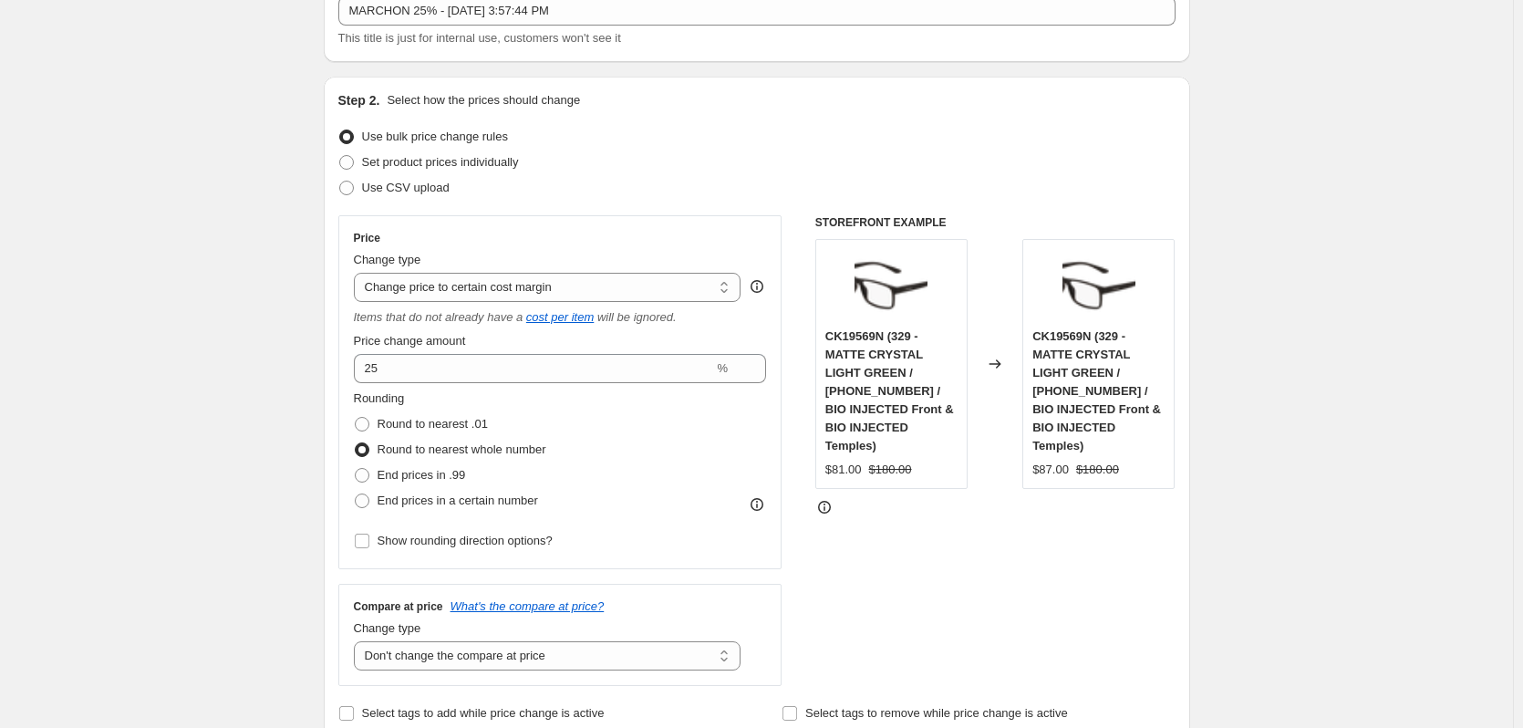
scroll to position [5, 0]
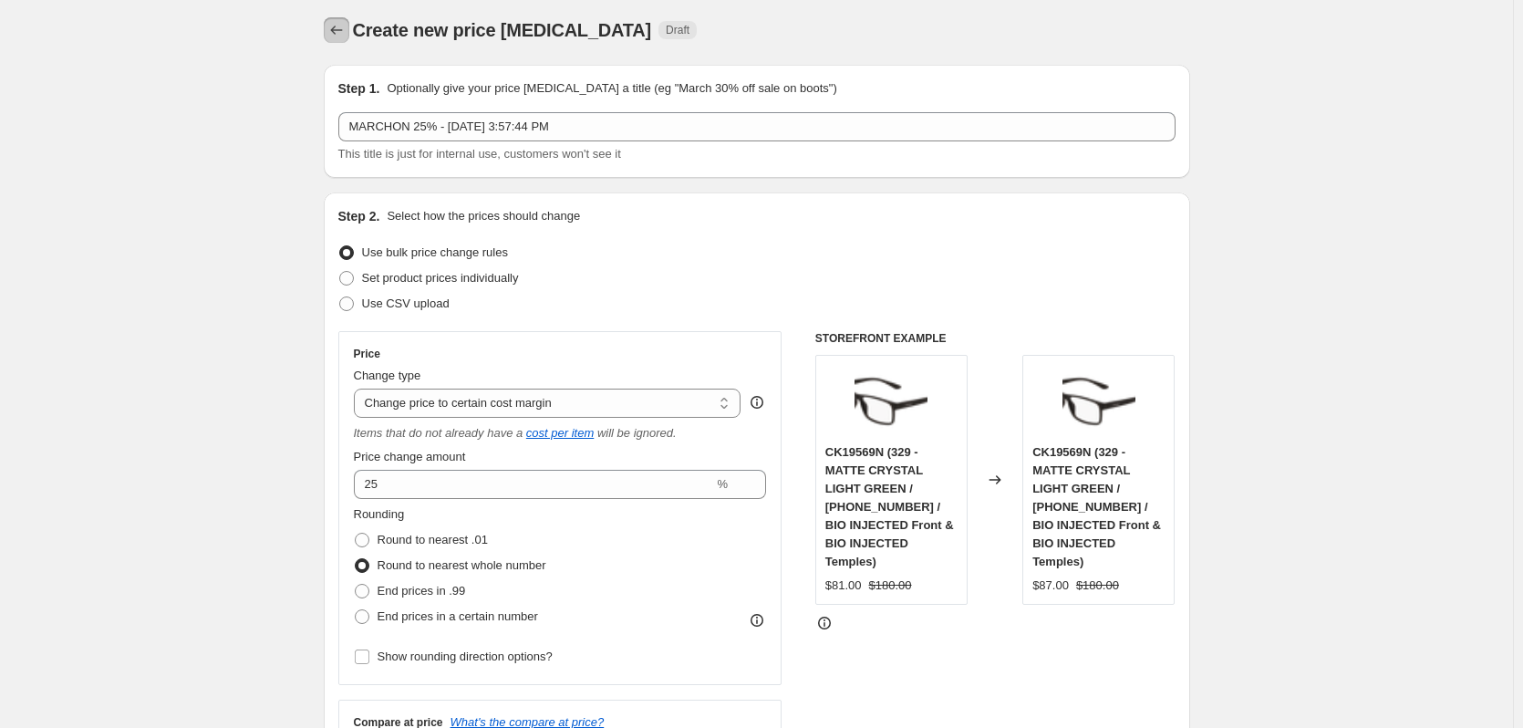
click at [344, 26] on icon "Price change jobs" at bounding box center [336, 30] width 18 height 18
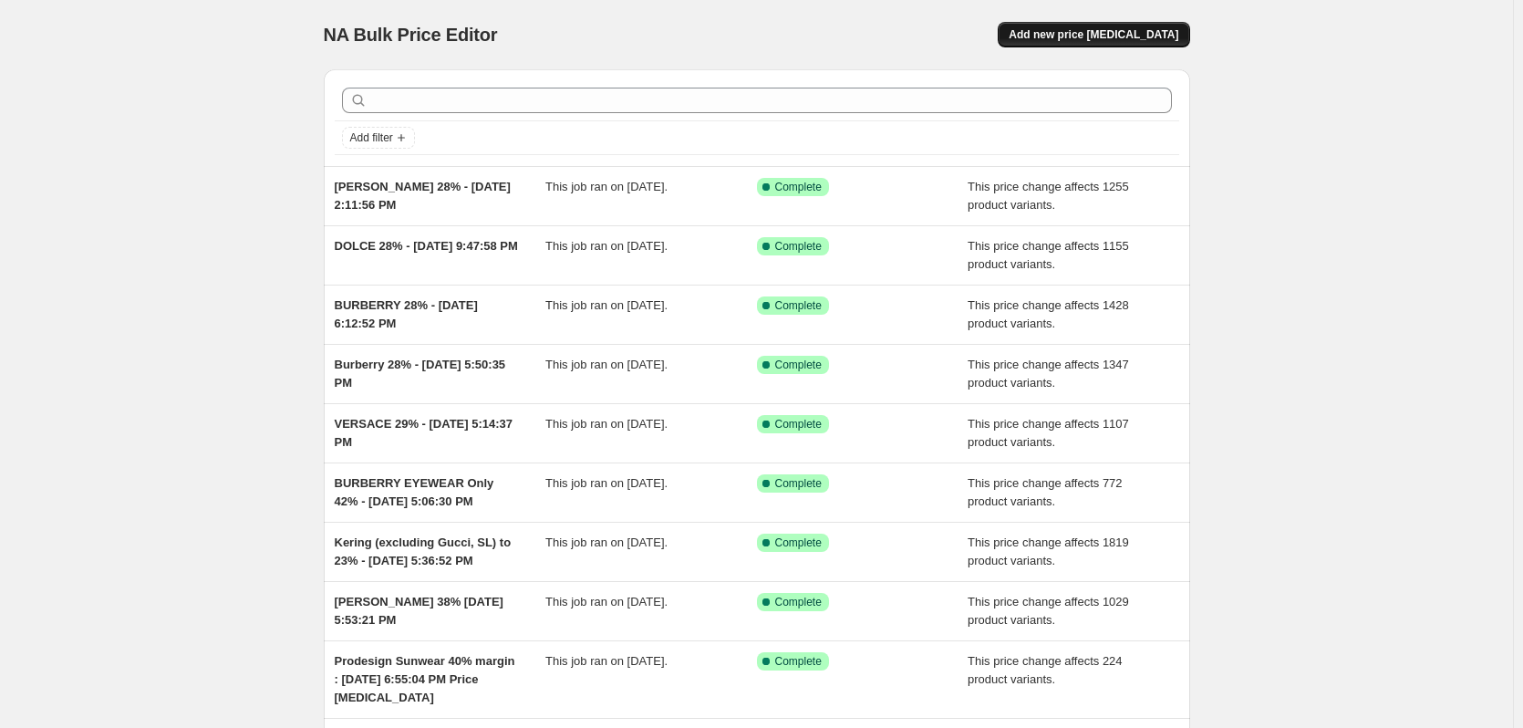
click at [1074, 32] on span "Add new price [MEDICAL_DATA]" at bounding box center [1094, 34] width 170 height 15
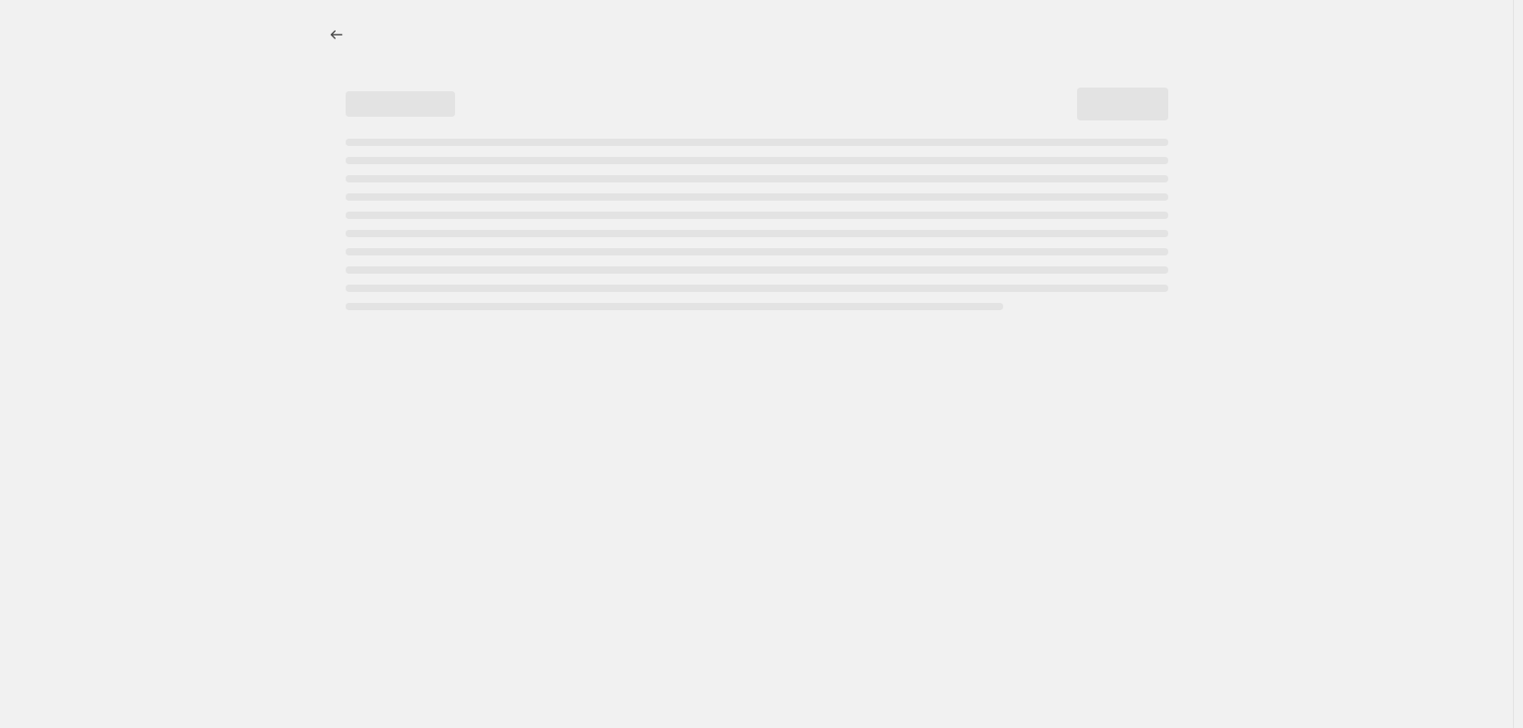
select select "percentage"
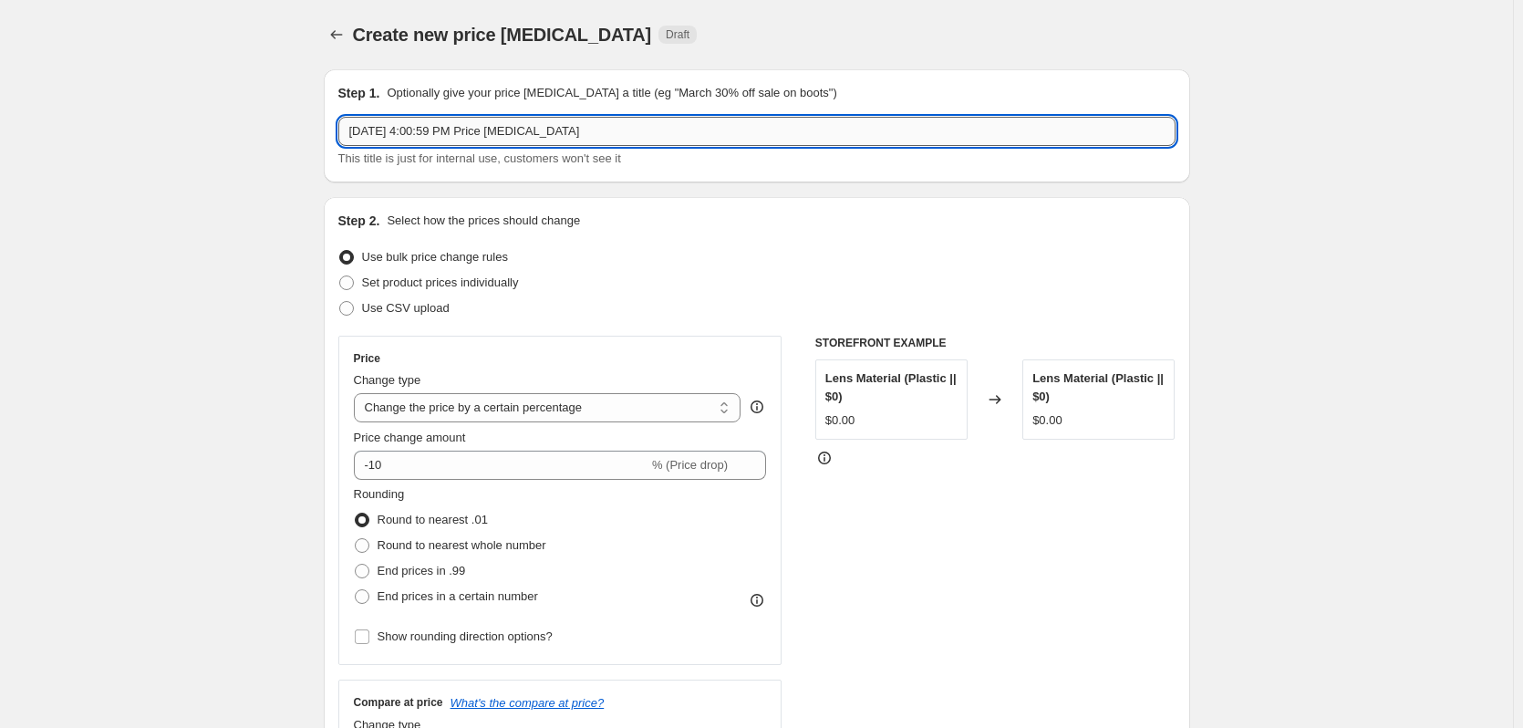
click at [348, 130] on input "Sep 19, 2025, 4:00:59 PM Price change job" at bounding box center [756, 131] width 837 height 29
type input "JIMMY CHOO 28% - Sep 19, 2025, 4:00:59 PM Price change job"
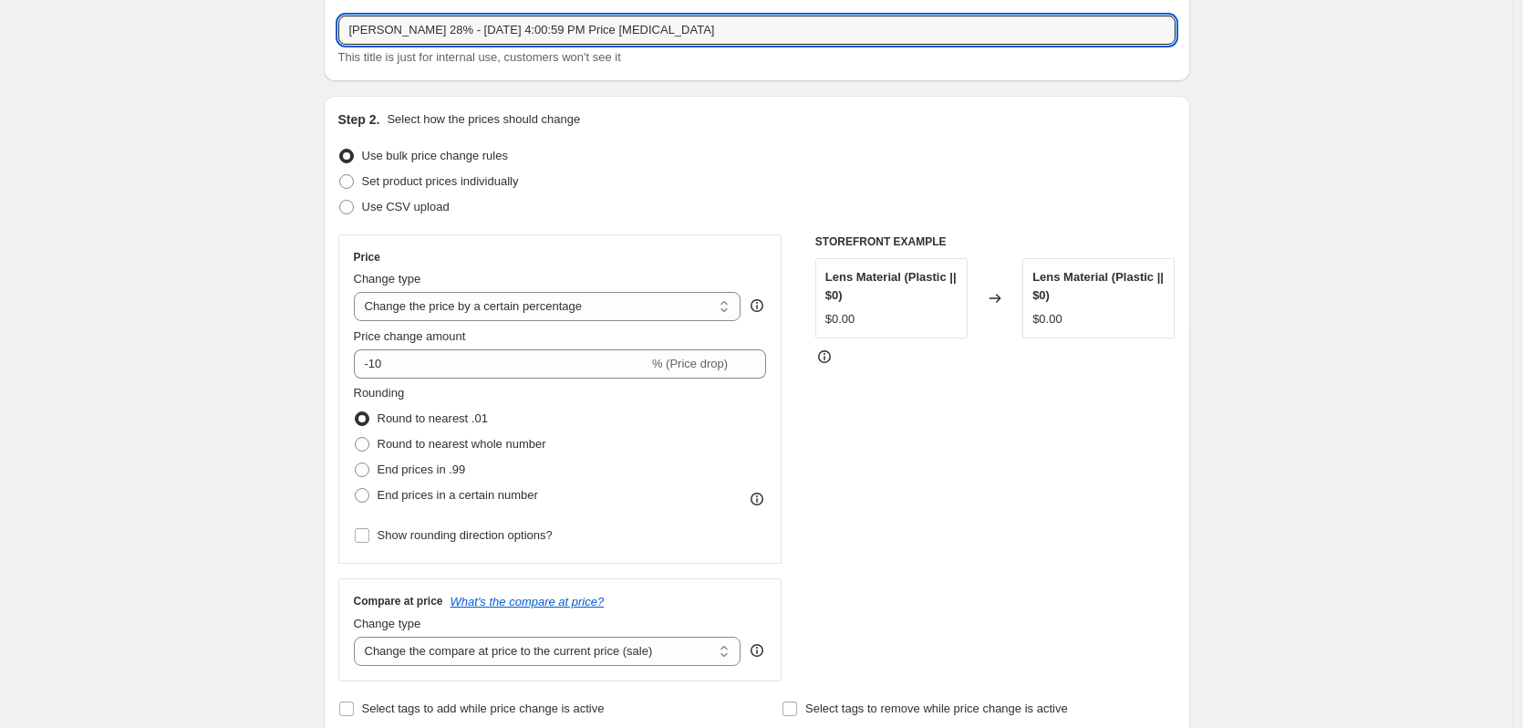
scroll to position [182, 0]
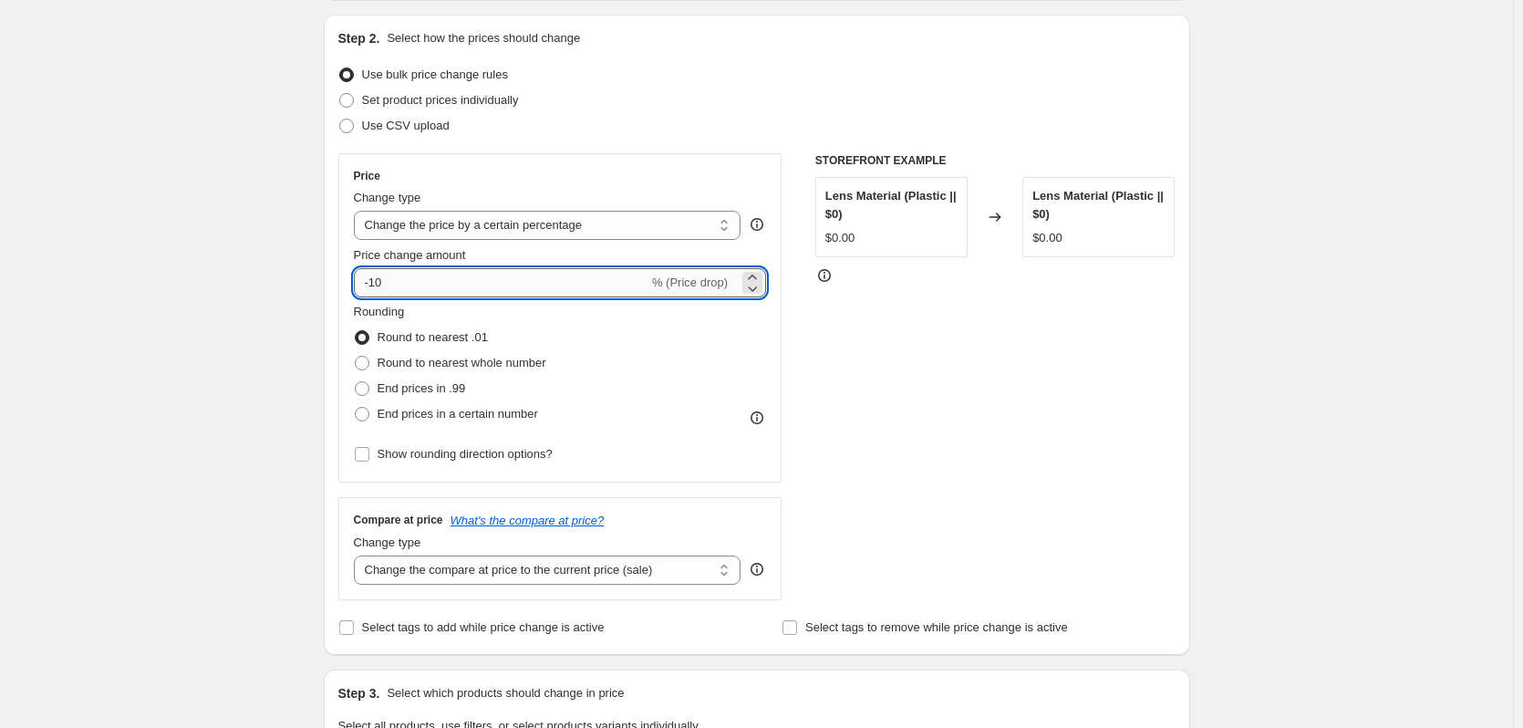
click at [420, 290] on input "-10" at bounding box center [501, 282] width 295 height 29
drag, startPoint x: 412, startPoint y: 290, endPoint x: 321, endPoint y: 275, distance: 92.5
click at [320, 275] on div "Step 1. Optionally give your price change job a title (eg "March 30% off sale o…" at bounding box center [749, 676] width 881 height 1608
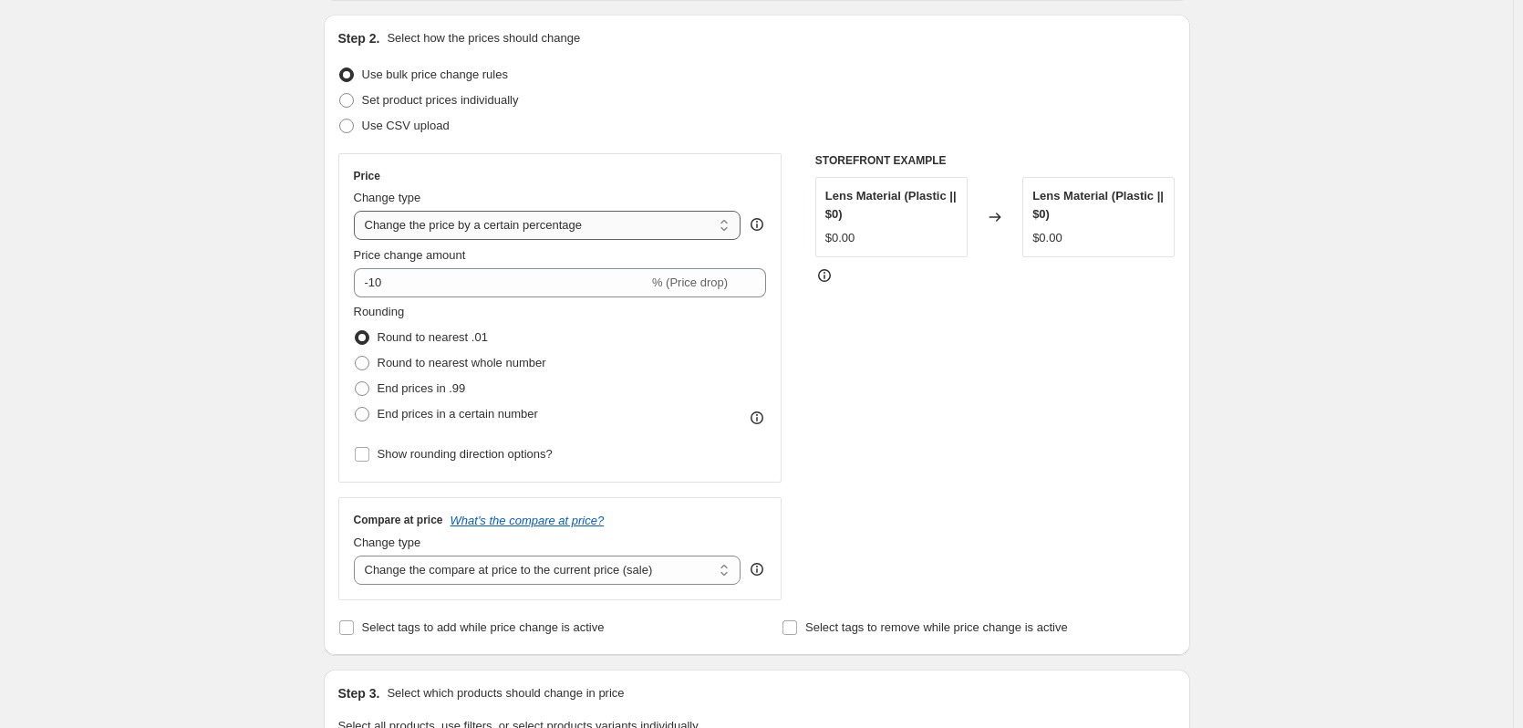
click at [424, 230] on select "Change the price to a certain amount Change the price by a certain amount Chang…" at bounding box center [548, 225] width 388 height 29
select select "margin"
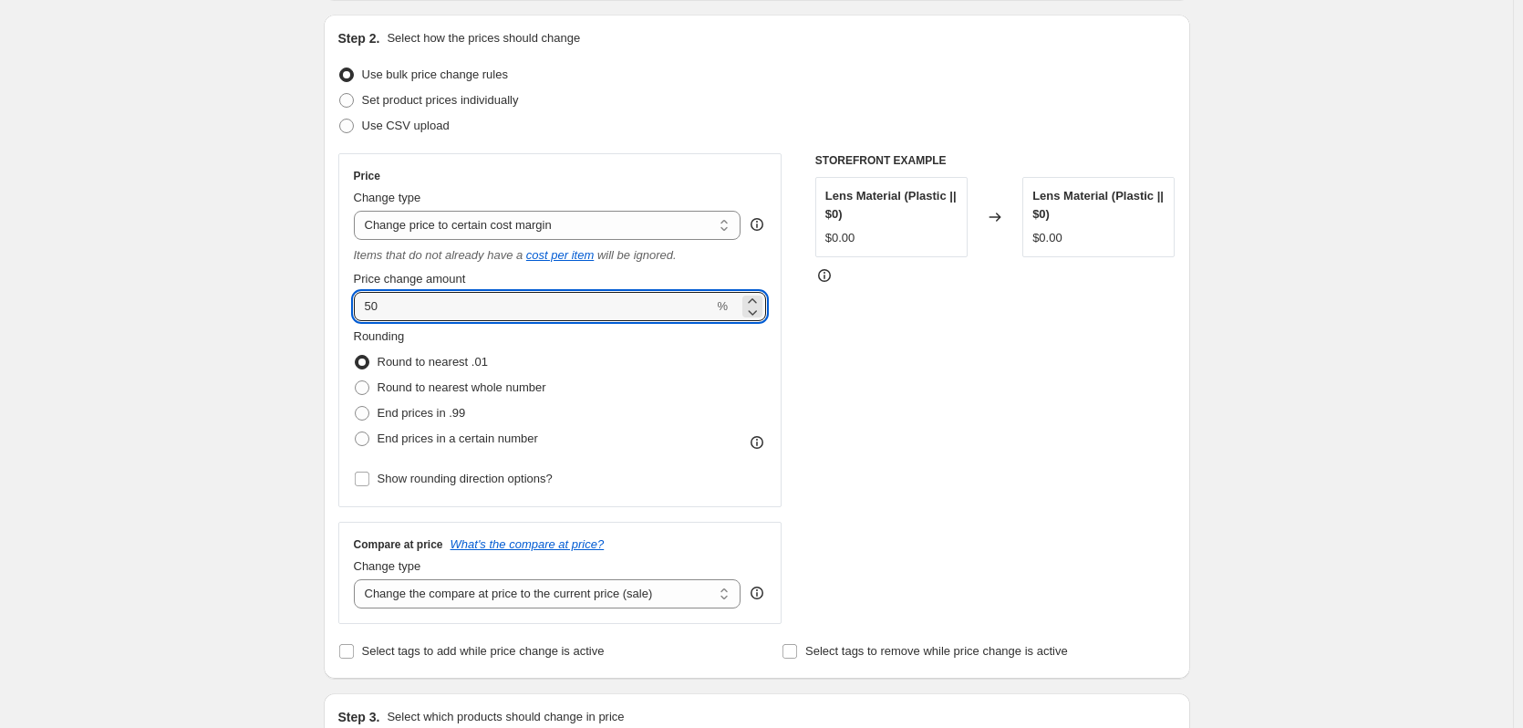
drag, startPoint x: 418, startPoint y: 314, endPoint x: 313, endPoint y: 303, distance: 105.5
click at [313, 303] on div "Step 1. Optionally give your price change job a title (eg "March 30% off sale o…" at bounding box center [749, 688] width 881 height 1632
type input "28"
click at [443, 381] on span "Round to nearest whole number" at bounding box center [462, 387] width 169 height 14
click at [356, 381] on input "Round to nearest whole number" at bounding box center [355, 380] width 1 height 1
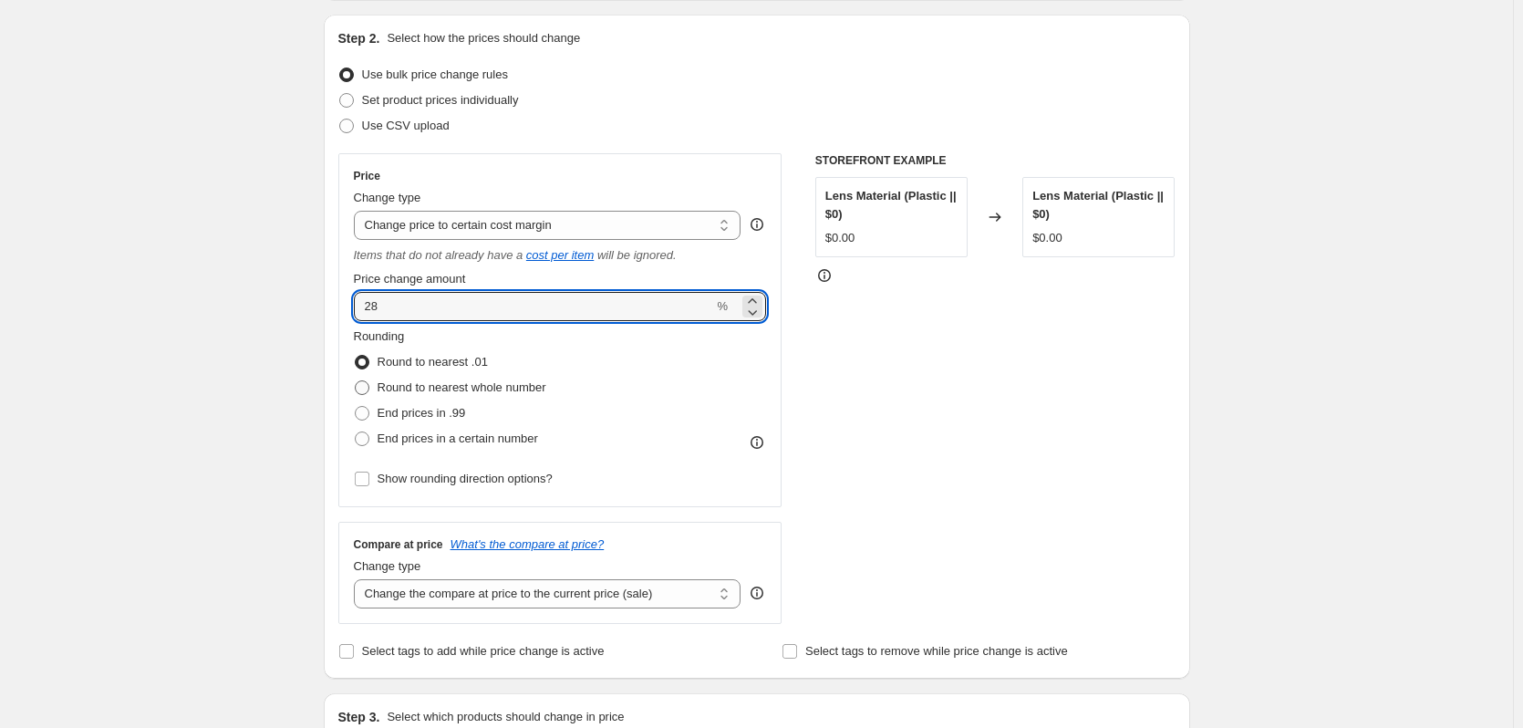
radio input "true"
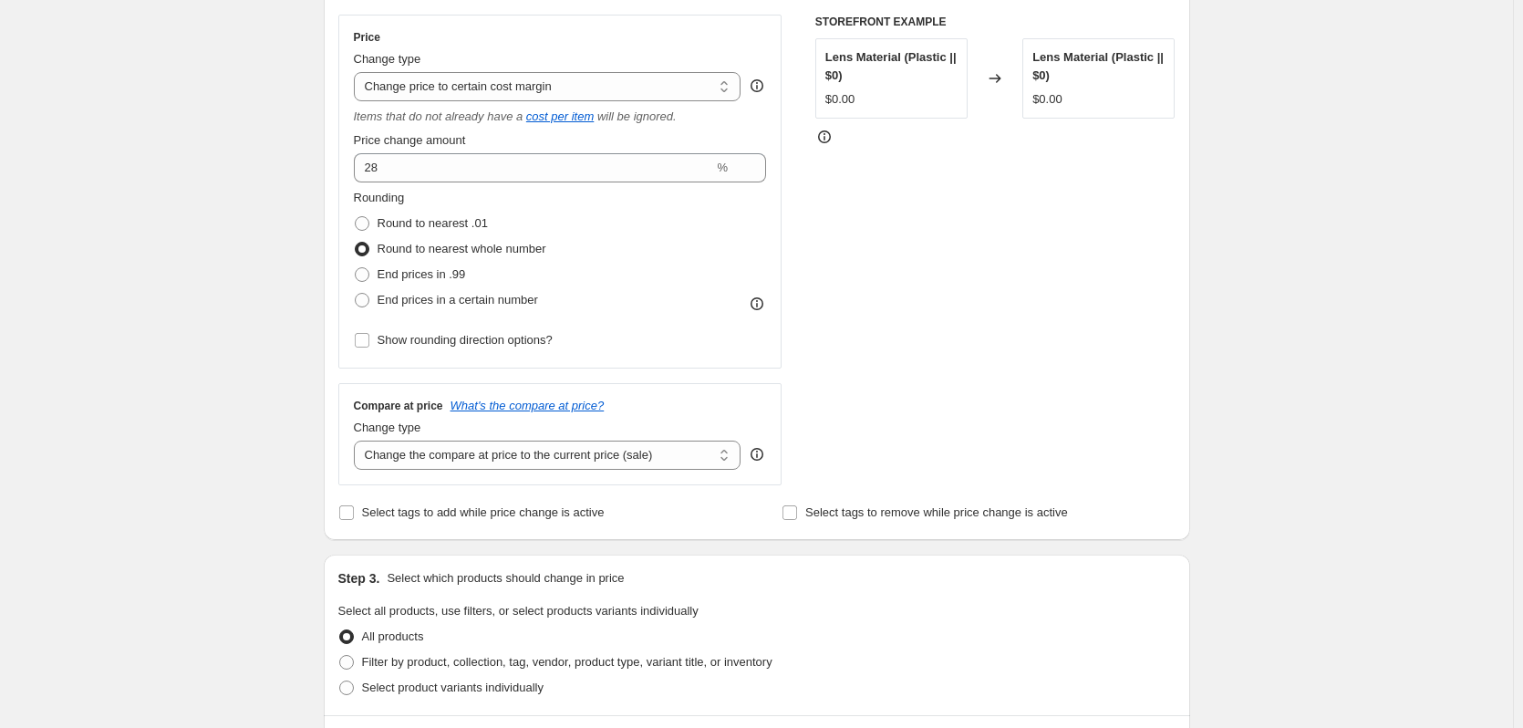
scroll to position [547, 0]
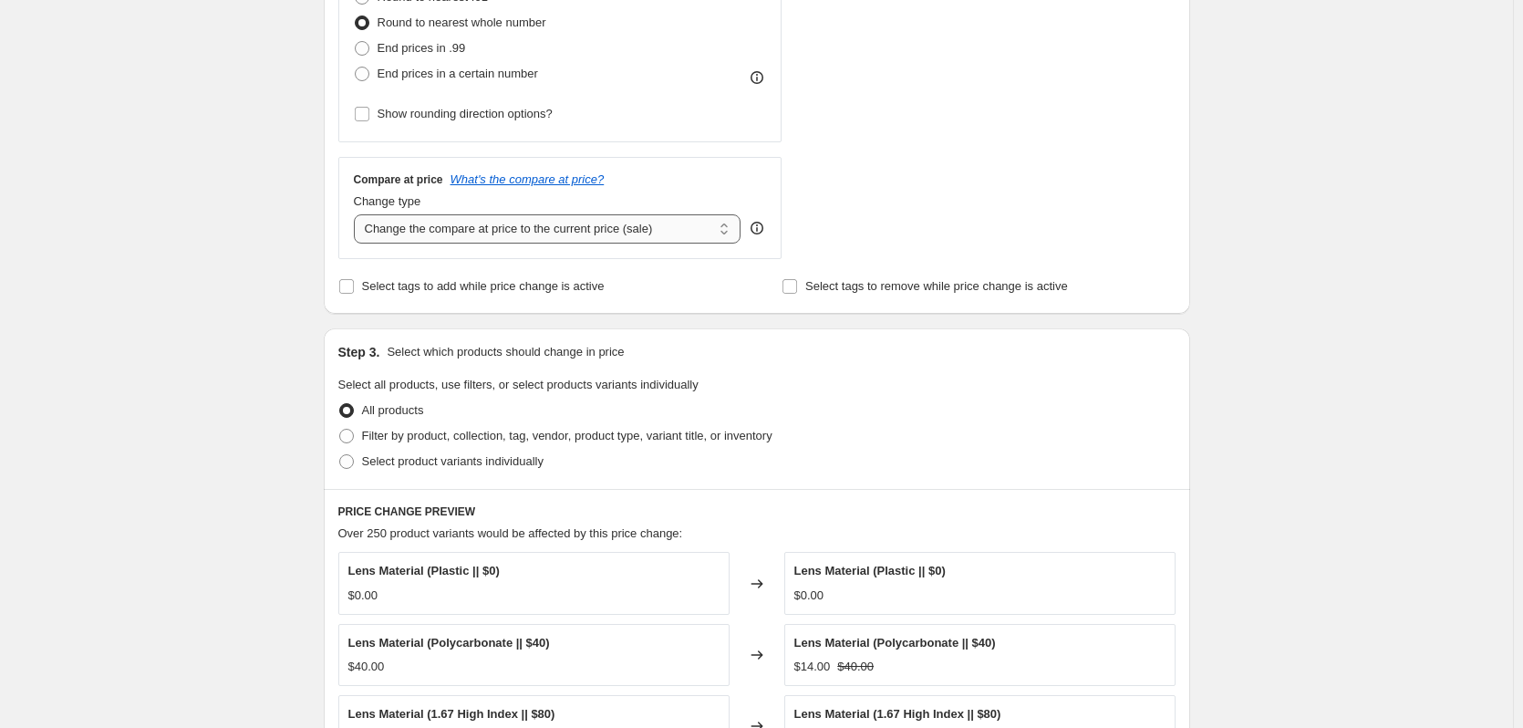
click at [417, 244] on select "Change the compare at price to the current price (sale) Change the compare at p…" at bounding box center [548, 228] width 388 height 29
select select "no_change"
click at [358, 214] on select "Change the compare at price to the current price (sale) Change the compare at p…" at bounding box center [548, 228] width 388 height 29
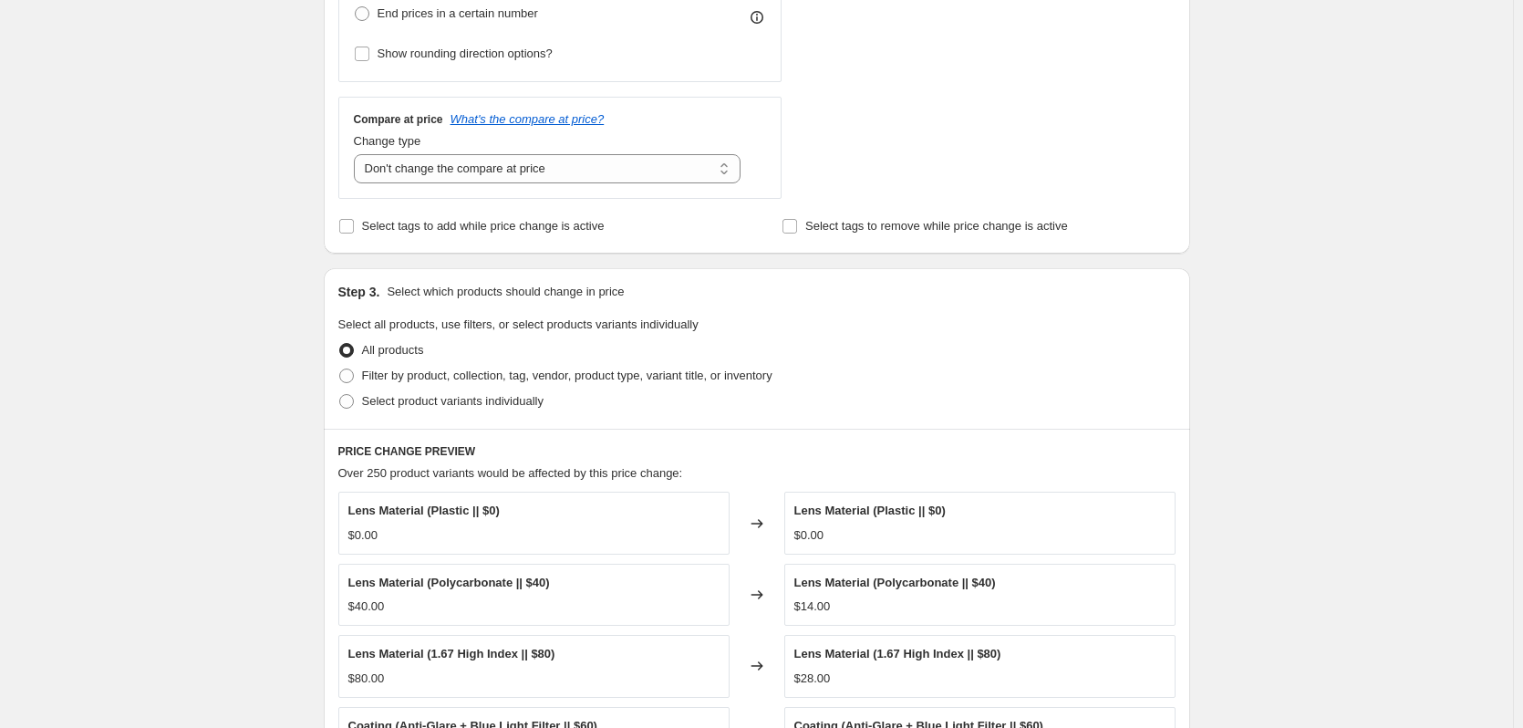
scroll to position [638, 0]
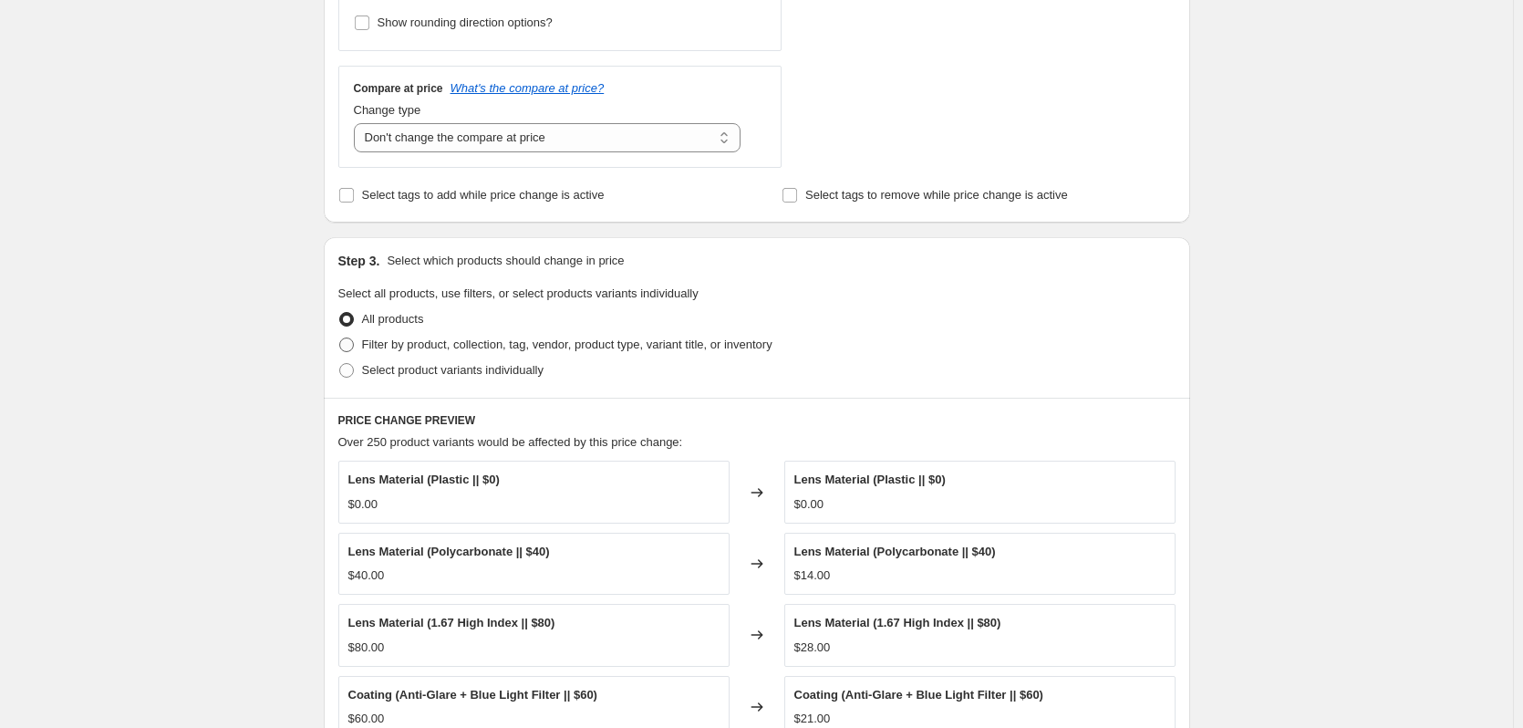
click at [381, 348] on span "Filter by product, collection, tag, vendor, product type, variant title, or inv…" at bounding box center [567, 344] width 410 height 14
click at [340, 338] on input "Filter by product, collection, tag, vendor, product type, variant title, or inv…" at bounding box center [339, 337] width 1 height 1
radio input "true"
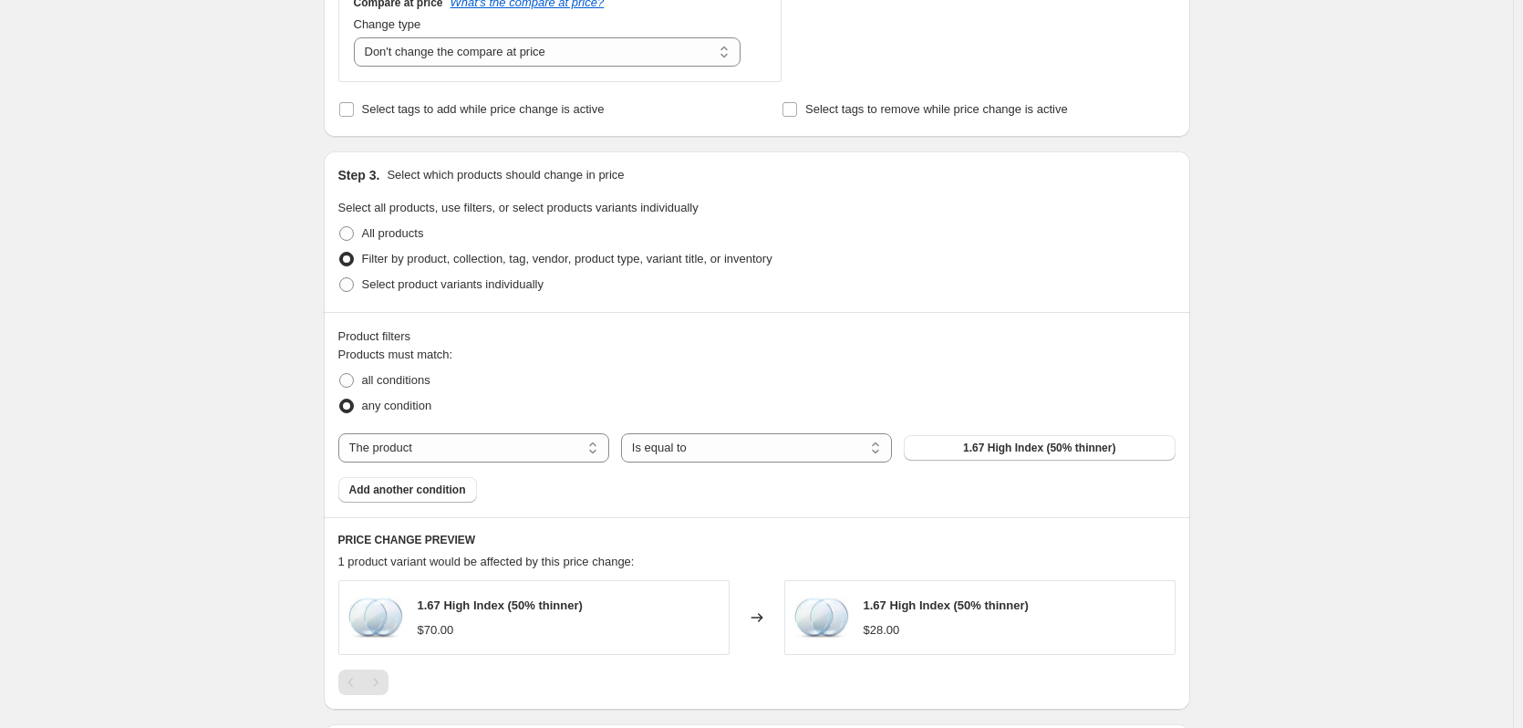
scroll to position [912, 0]
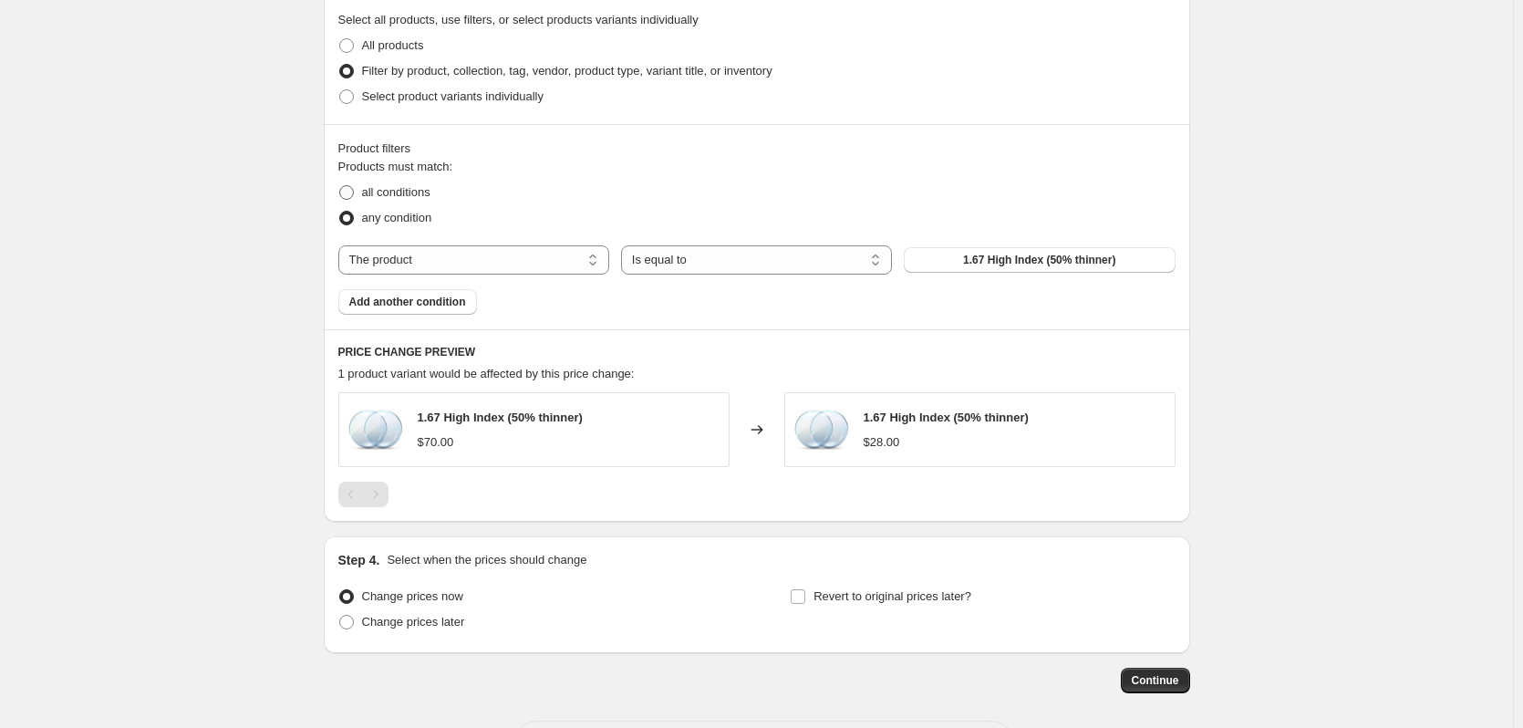
click at [414, 194] on span "all conditions" at bounding box center [396, 192] width 68 height 14
click at [340, 186] on input "all conditions" at bounding box center [339, 185] width 1 height 1
radio input "true"
click at [560, 260] on select "The product The product's collection The product's tag The product's vendor The…" at bounding box center [473, 259] width 271 height 29
click at [432, 216] on span "any condition" at bounding box center [397, 218] width 70 height 14
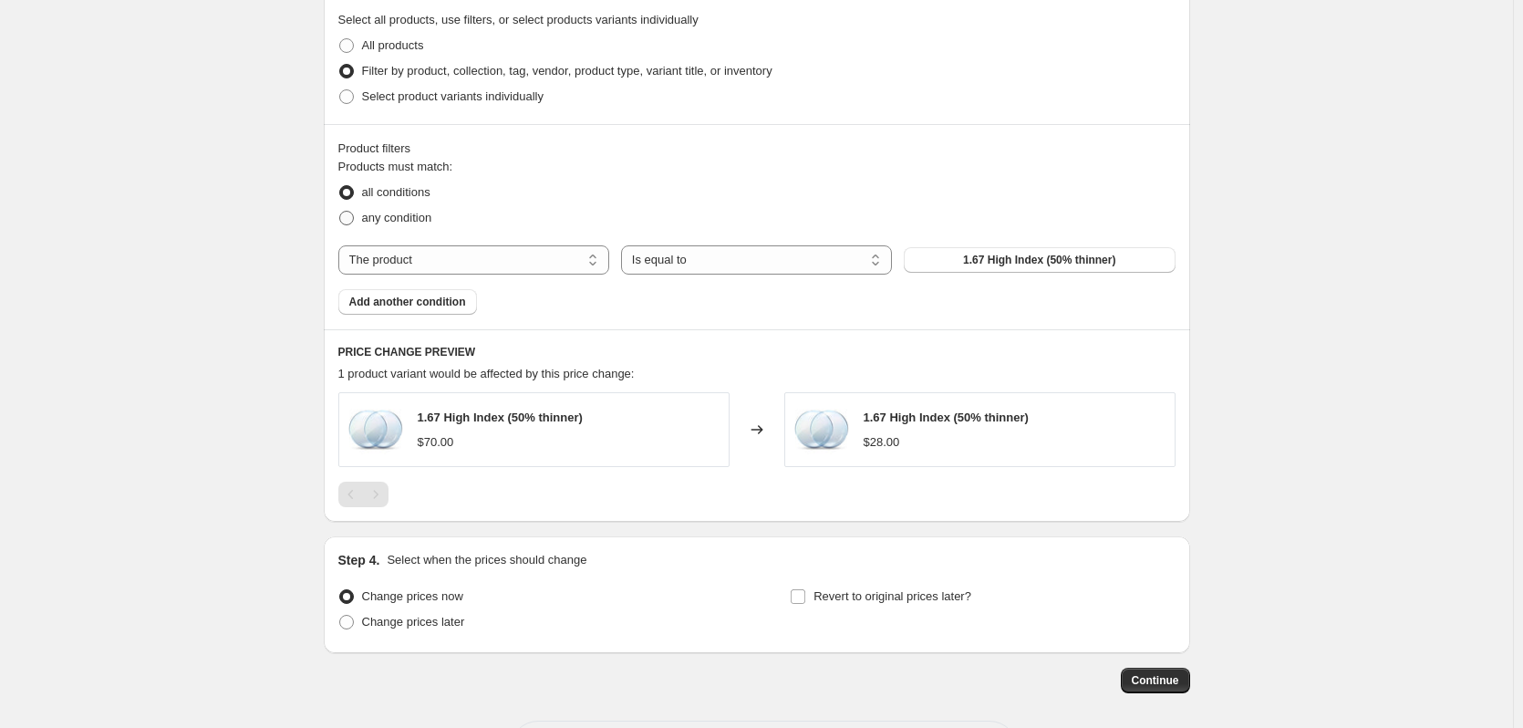
click at [340, 212] on input "any condition" at bounding box center [339, 211] width 1 height 1
radio input "true"
click at [575, 257] on select "The product The product's collection The product's tag The product's vendor The…" at bounding box center [473, 259] width 271 height 29
select select "vendor"
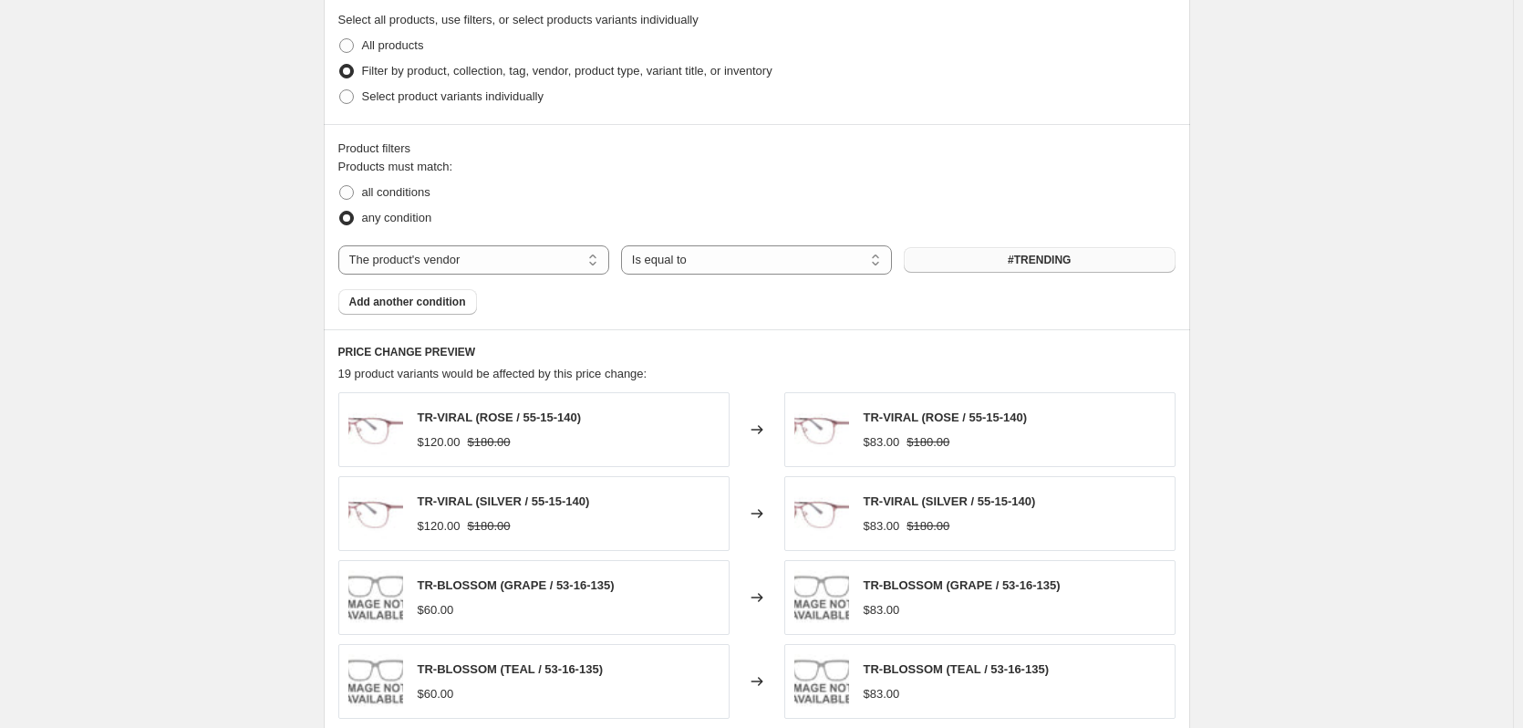
click at [971, 264] on button "#TRENDING" at bounding box center [1039, 260] width 271 height 26
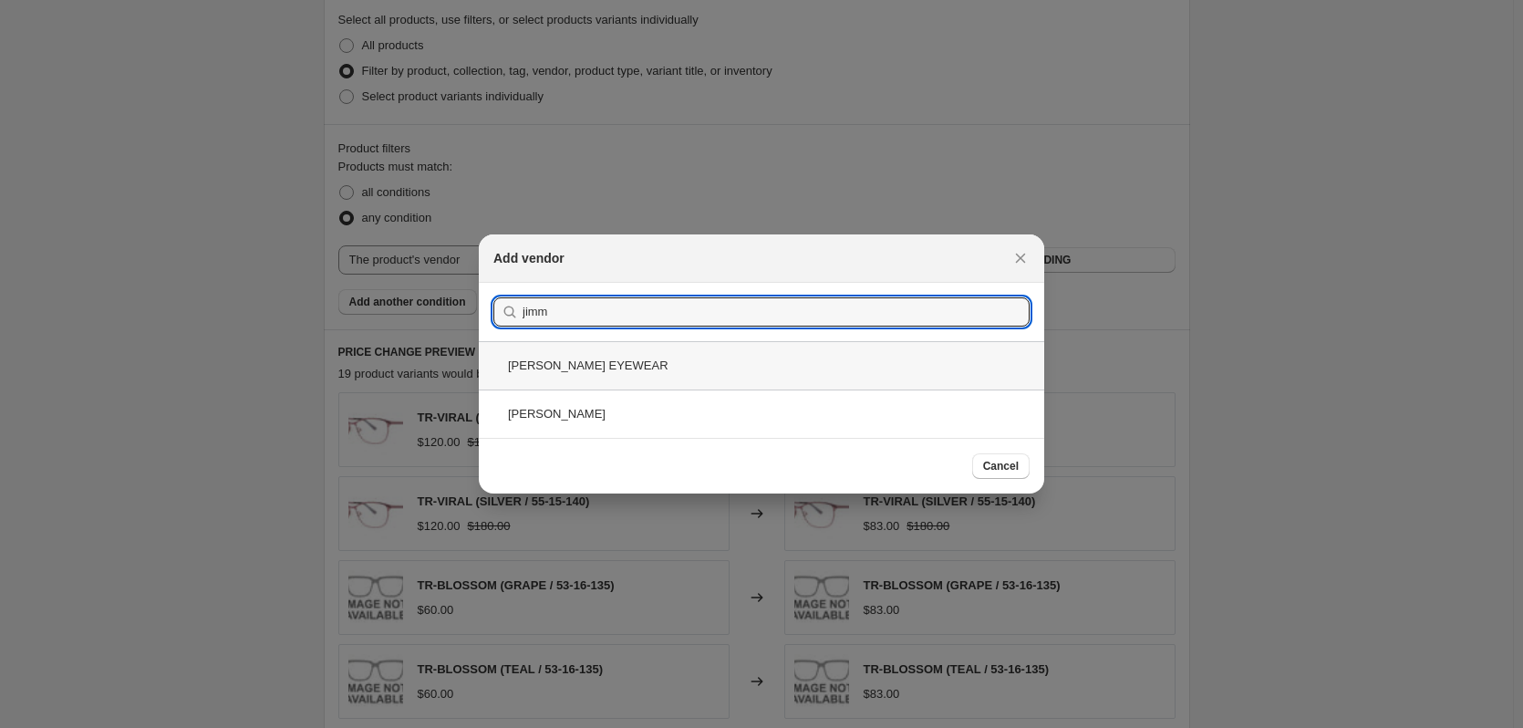
type input "jimm"
click at [648, 375] on div "JIMMY CHOO EYEWEAR" at bounding box center [762, 365] width 566 height 48
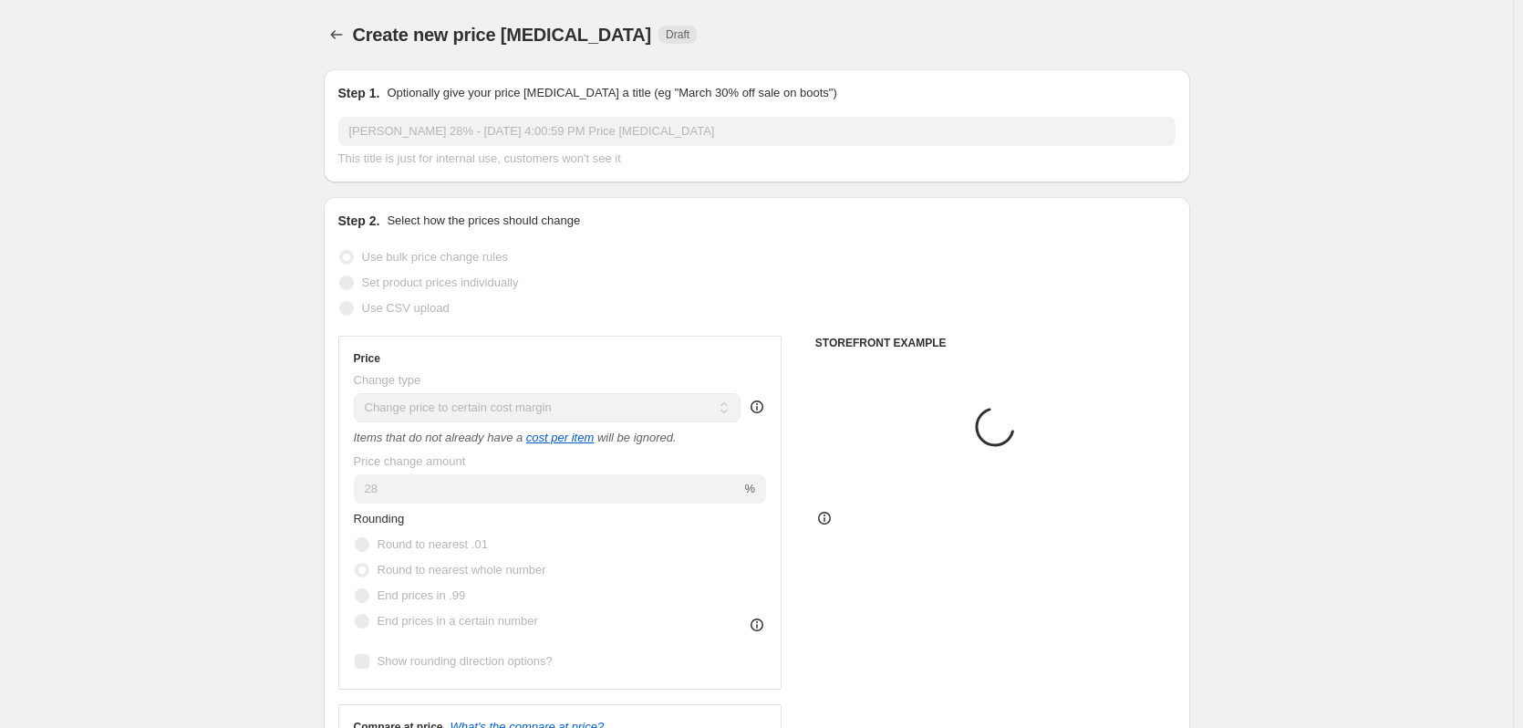
scroll to position [912, 0]
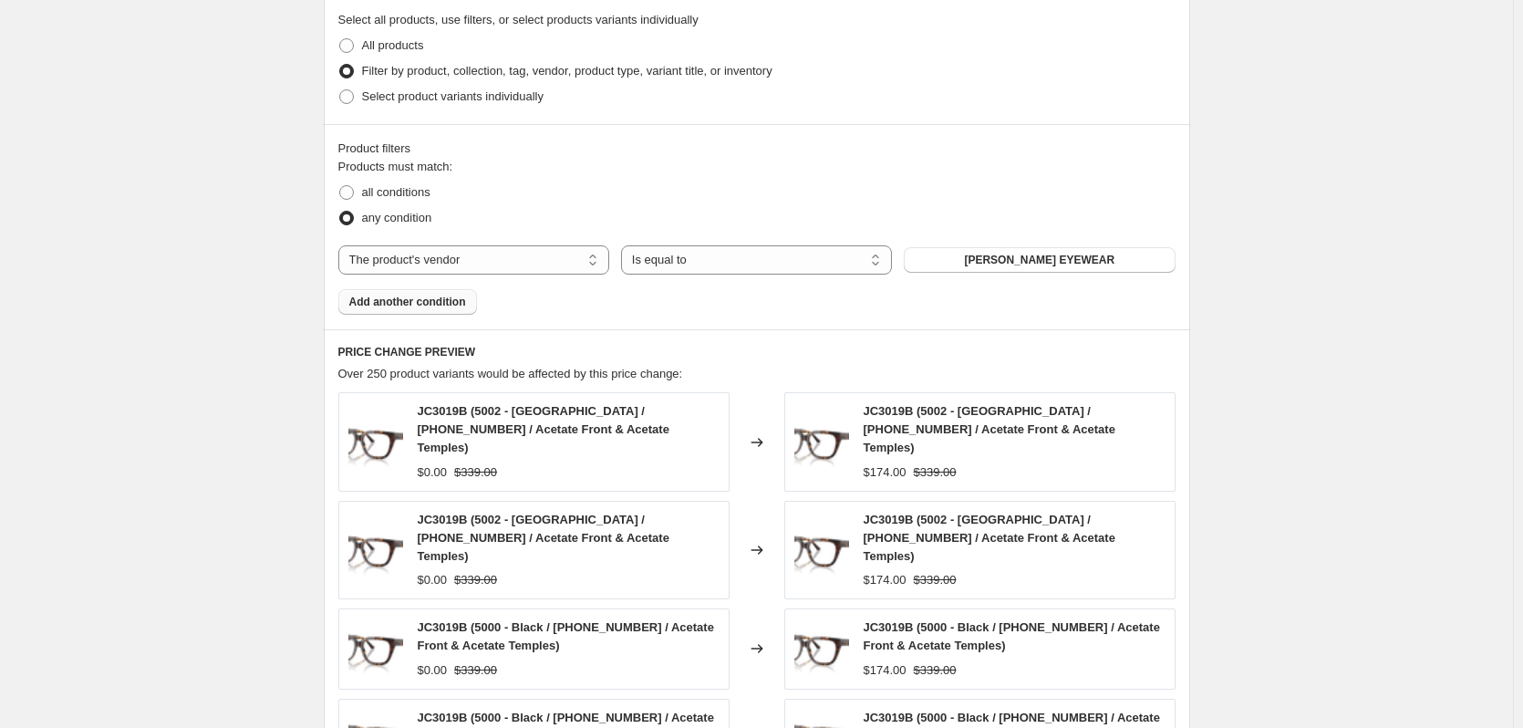
click at [431, 306] on span "Add another condition" at bounding box center [407, 302] width 117 height 15
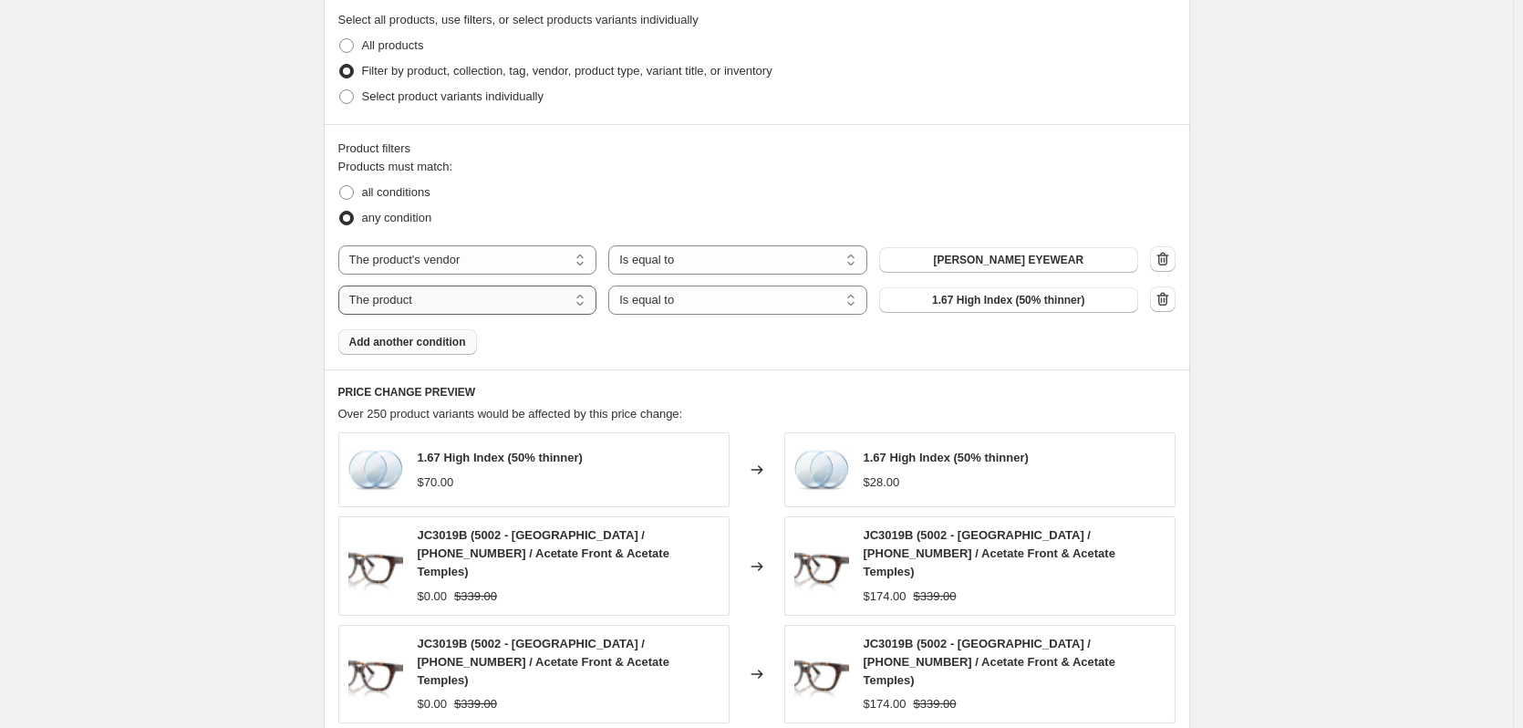
click at [526, 301] on select "The product The product's collection The product's tag The product's vendor The…" at bounding box center [467, 299] width 259 height 29
select select "vendor"
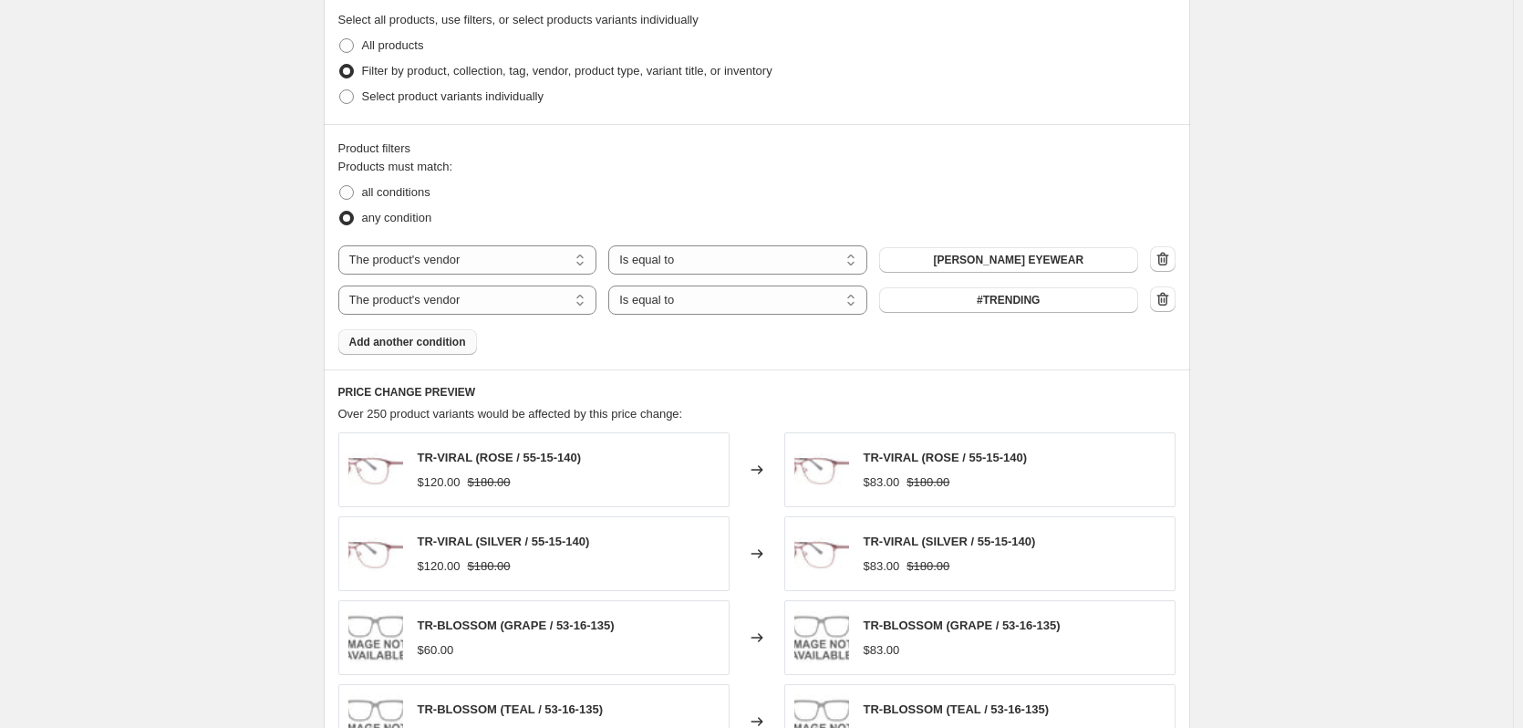
click at [942, 303] on button "#TRENDING" at bounding box center [1008, 300] width 259 height 26
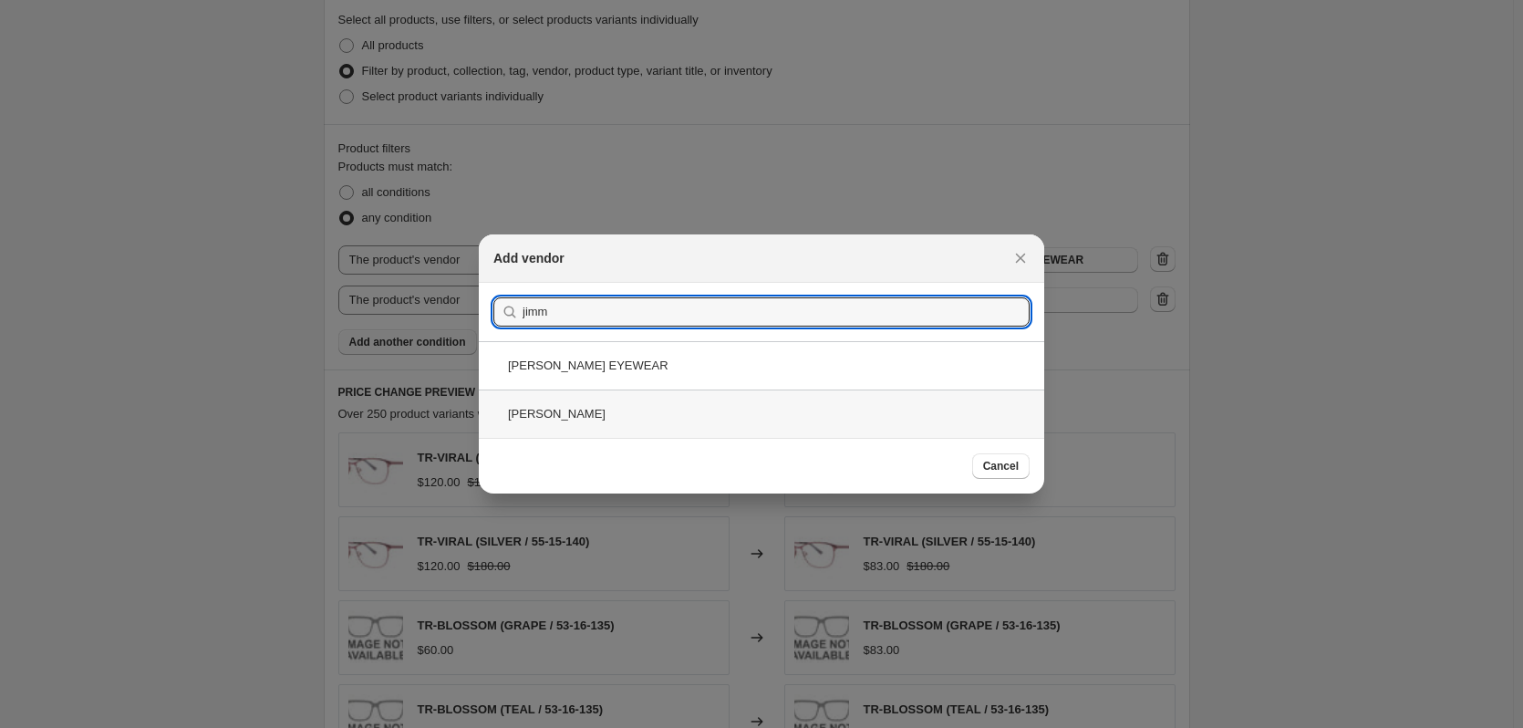
type input "jimm"
click at [747, 410] on div "JIMMY CHOO SUNWEAR" at bounding box center [762, 413] width 566 height 48
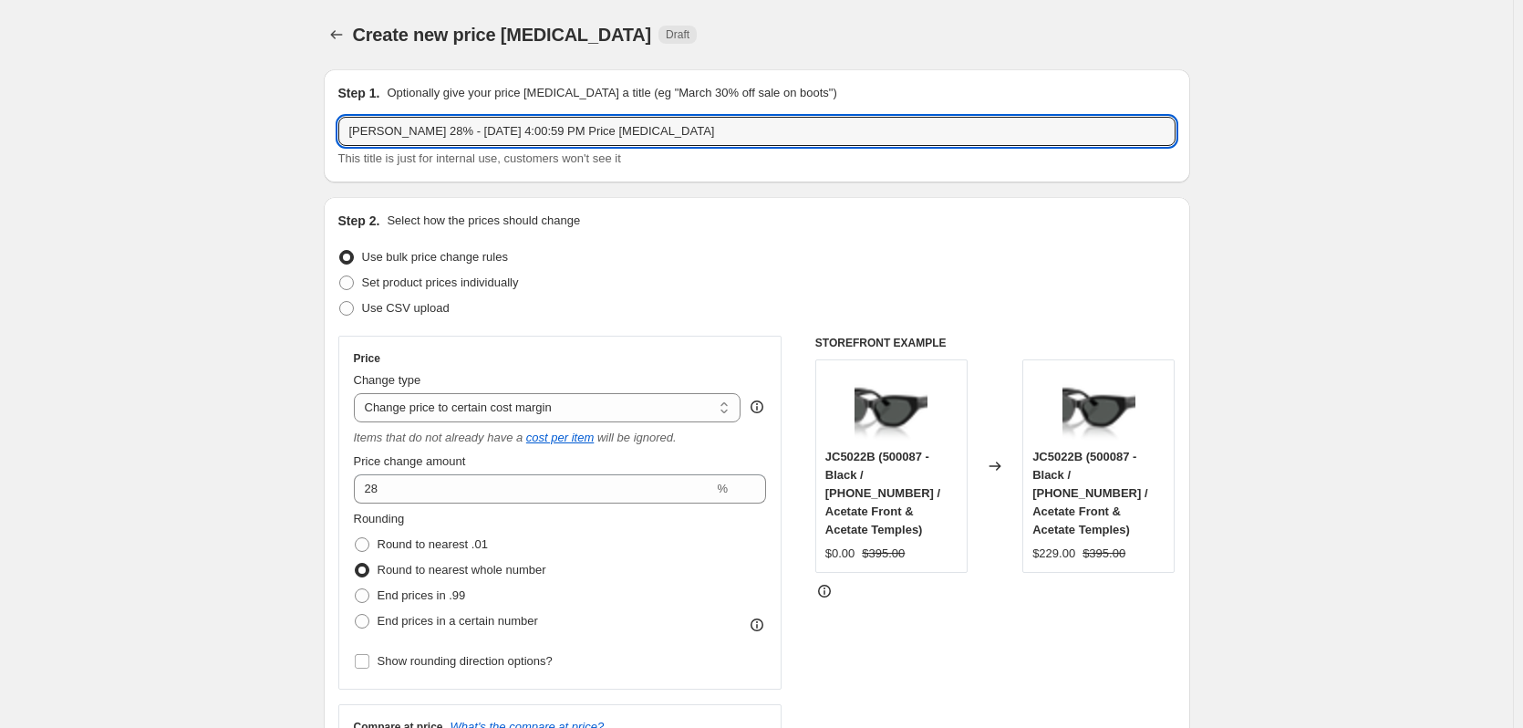
drag, startPoint x: 591, startPoint y: 130, endPoint x: 1159, endPoint y: 234, distance: 577.9
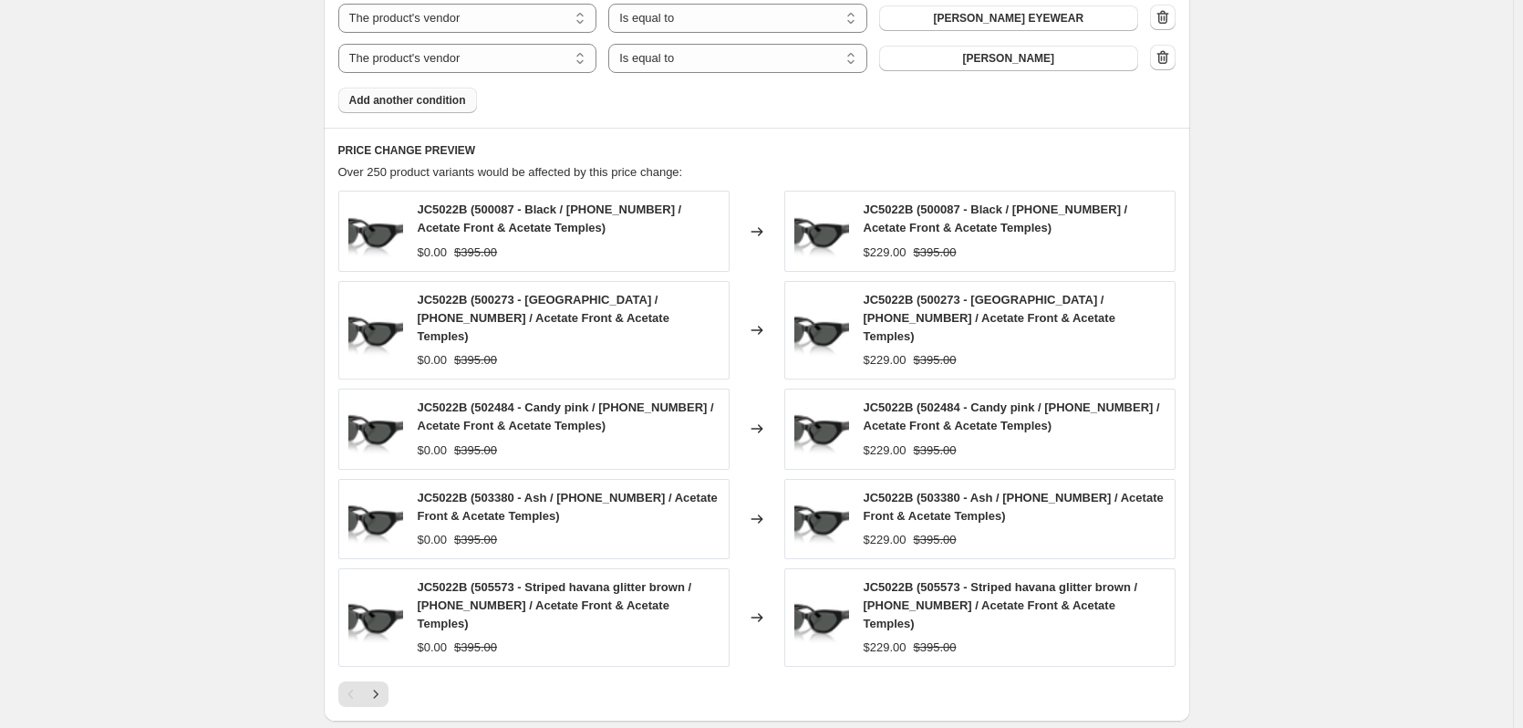
scroll to position [1395, 0]
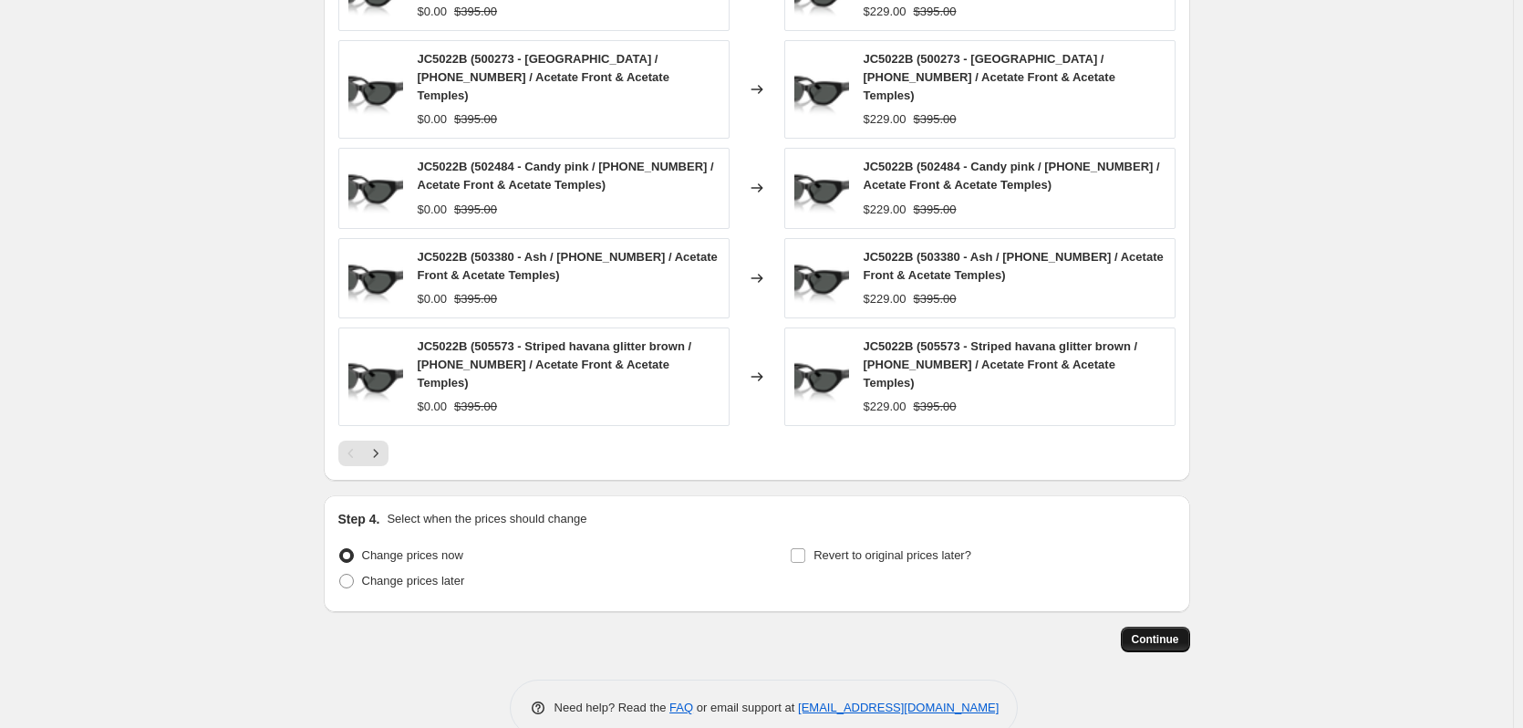
type input "[PERSON_NAME] 28% - [DATE] 4:00:59 PM"
click at [1165, 627] on button "Continue" at bounding box center [1155, 640] width 69 height 26
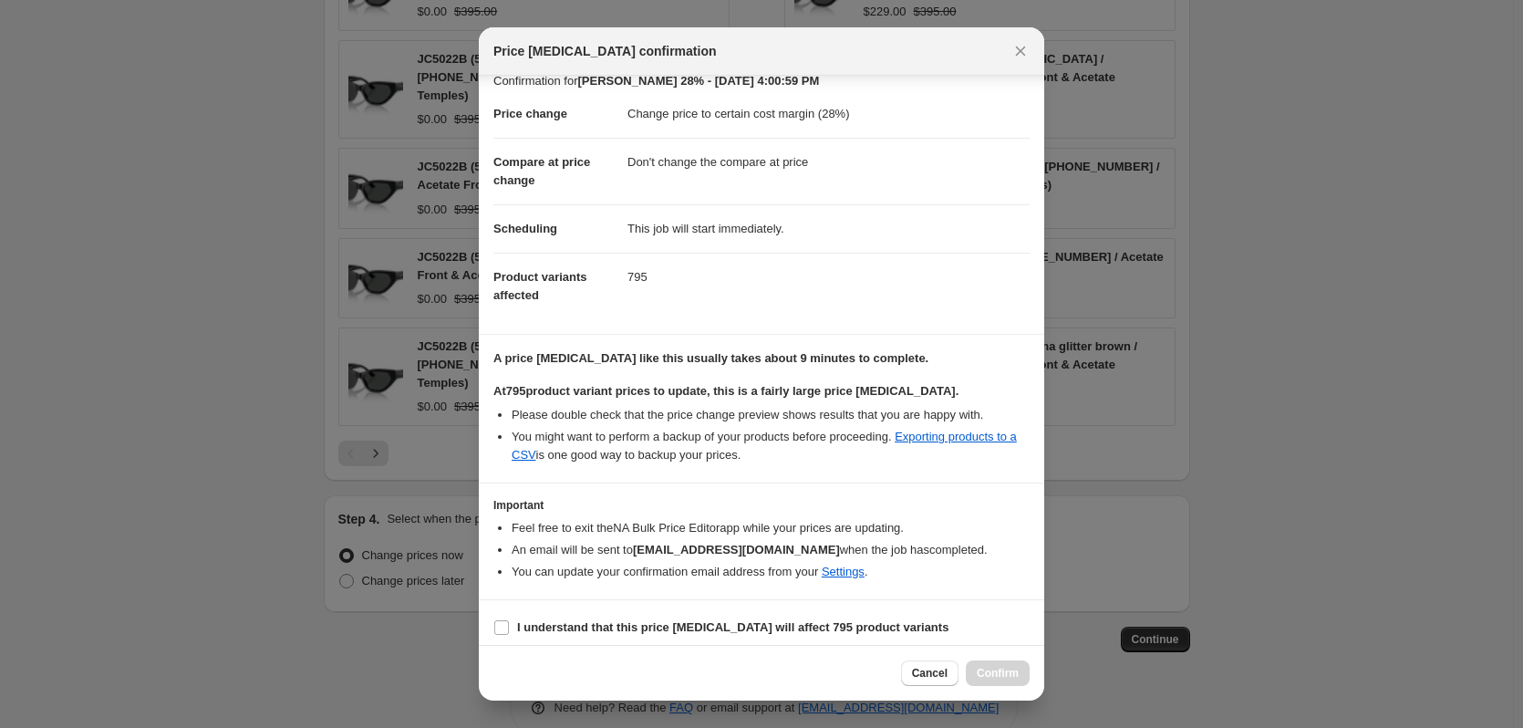
scroll to position [28, 0]
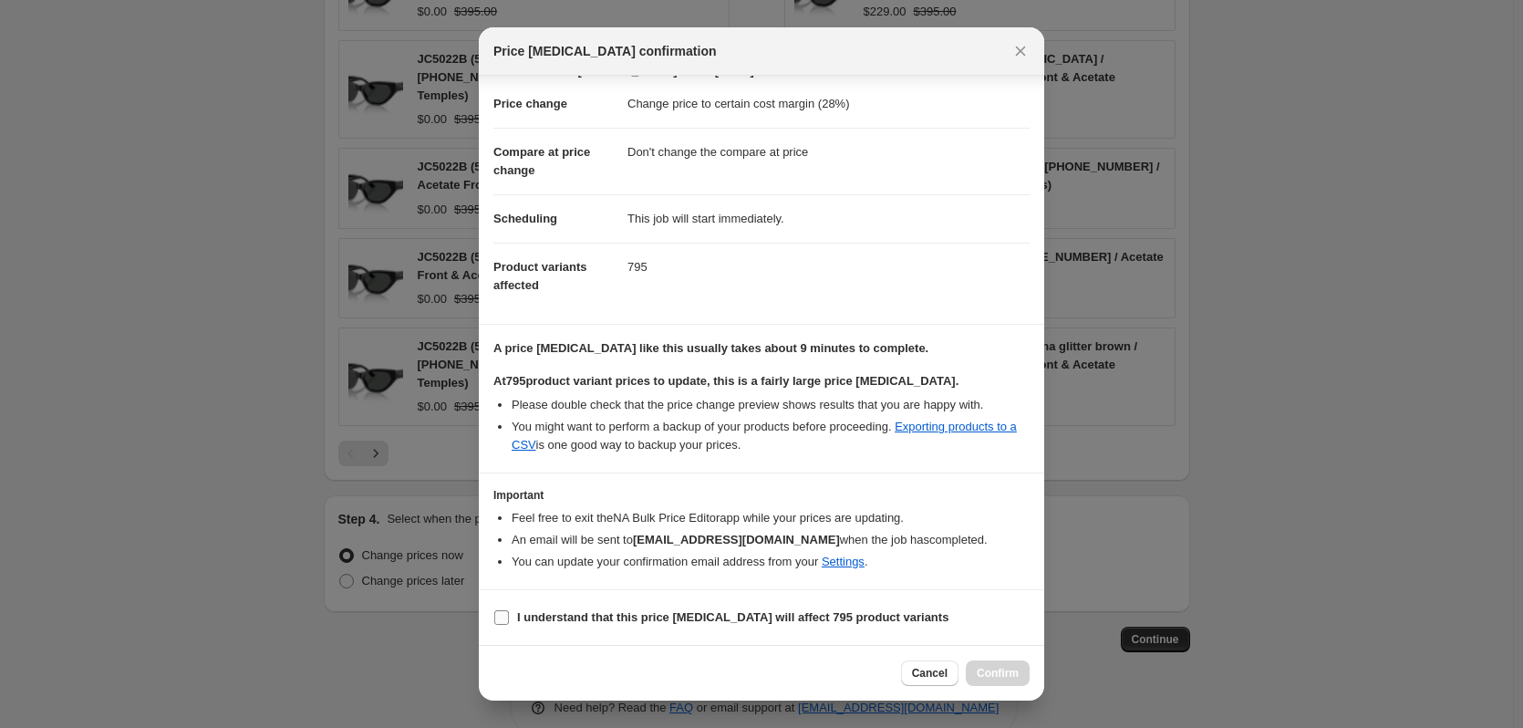
click at [653, 625] on span "I understand that this price change job will affect 795 product variants" at bounding box center [732, 617] width 431 height 18
click at [509, 625] on input "I understand that this price change job will affect 795 product variants" at bounding box center [501, 617] width 15 height 15
checkbox input "true"
click at [993, 672] on span "Confirm" at bounding box center [998, 673] width 42 height 15
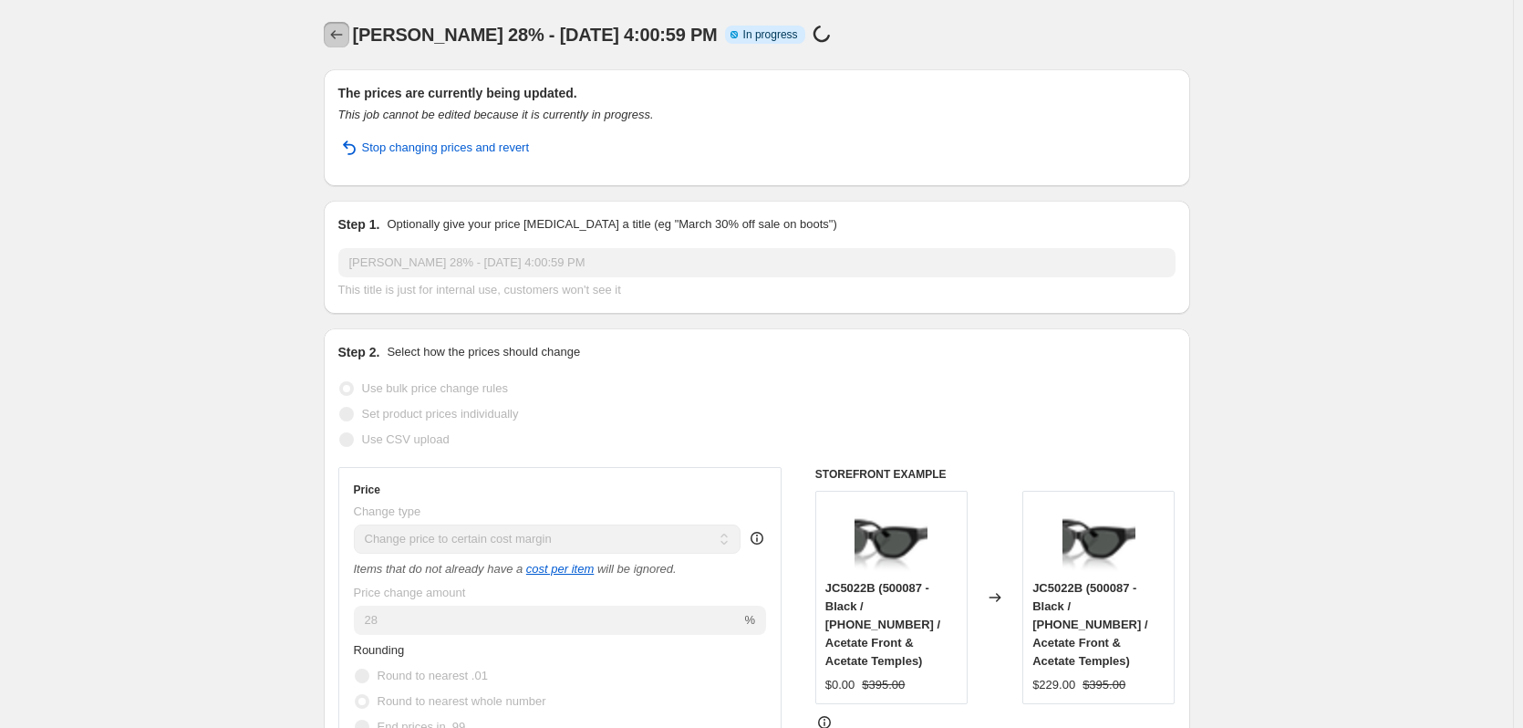
click at [341, 34] on icon "Price change jobs" at bounding box center [336, 35] width 18 height 18
